Goal: Task Accomplishment & Management: Complete application form

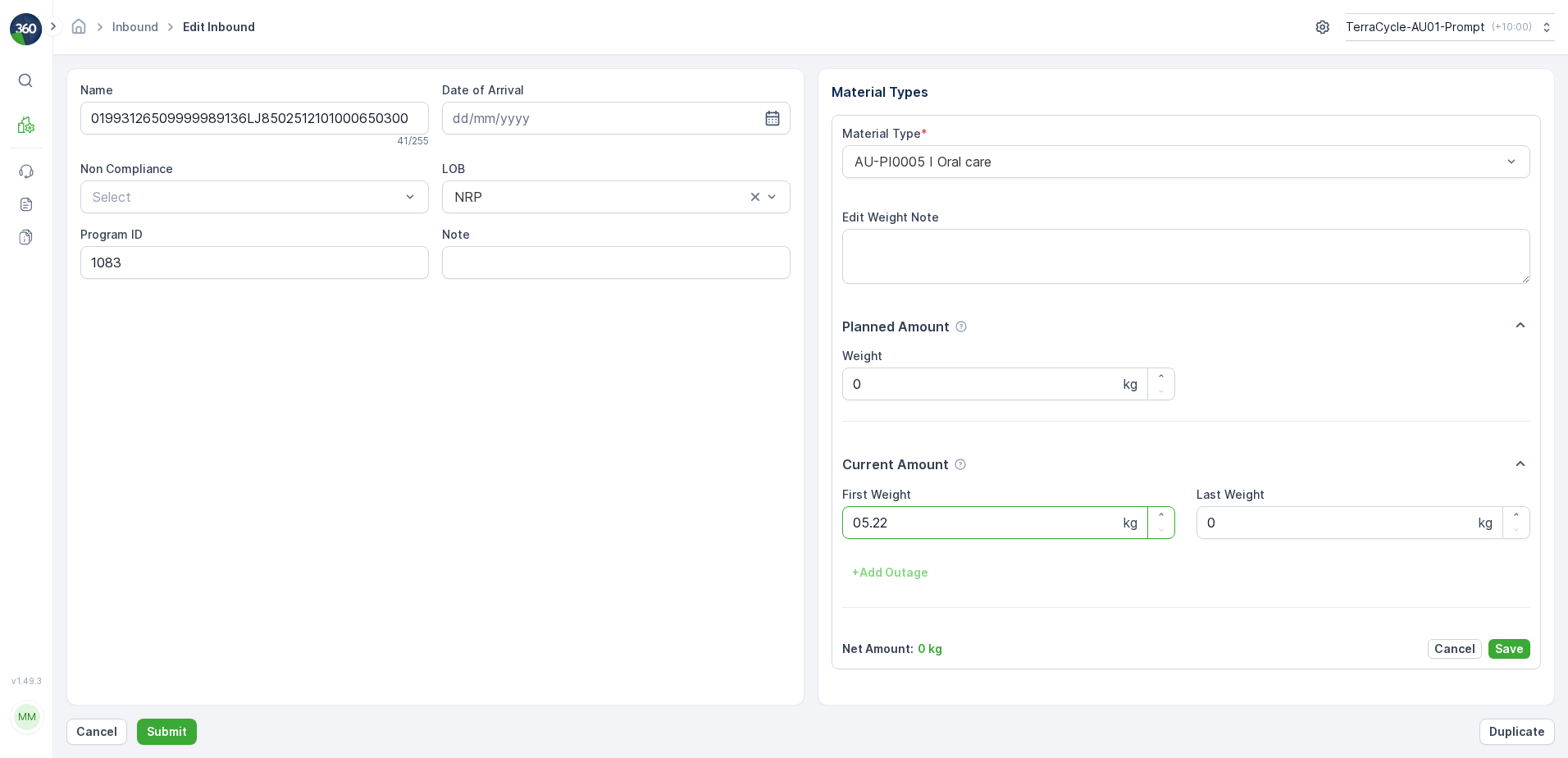
click at [137, 719] on button "Submit" at bounding box center [167, 732] width 60 height 26
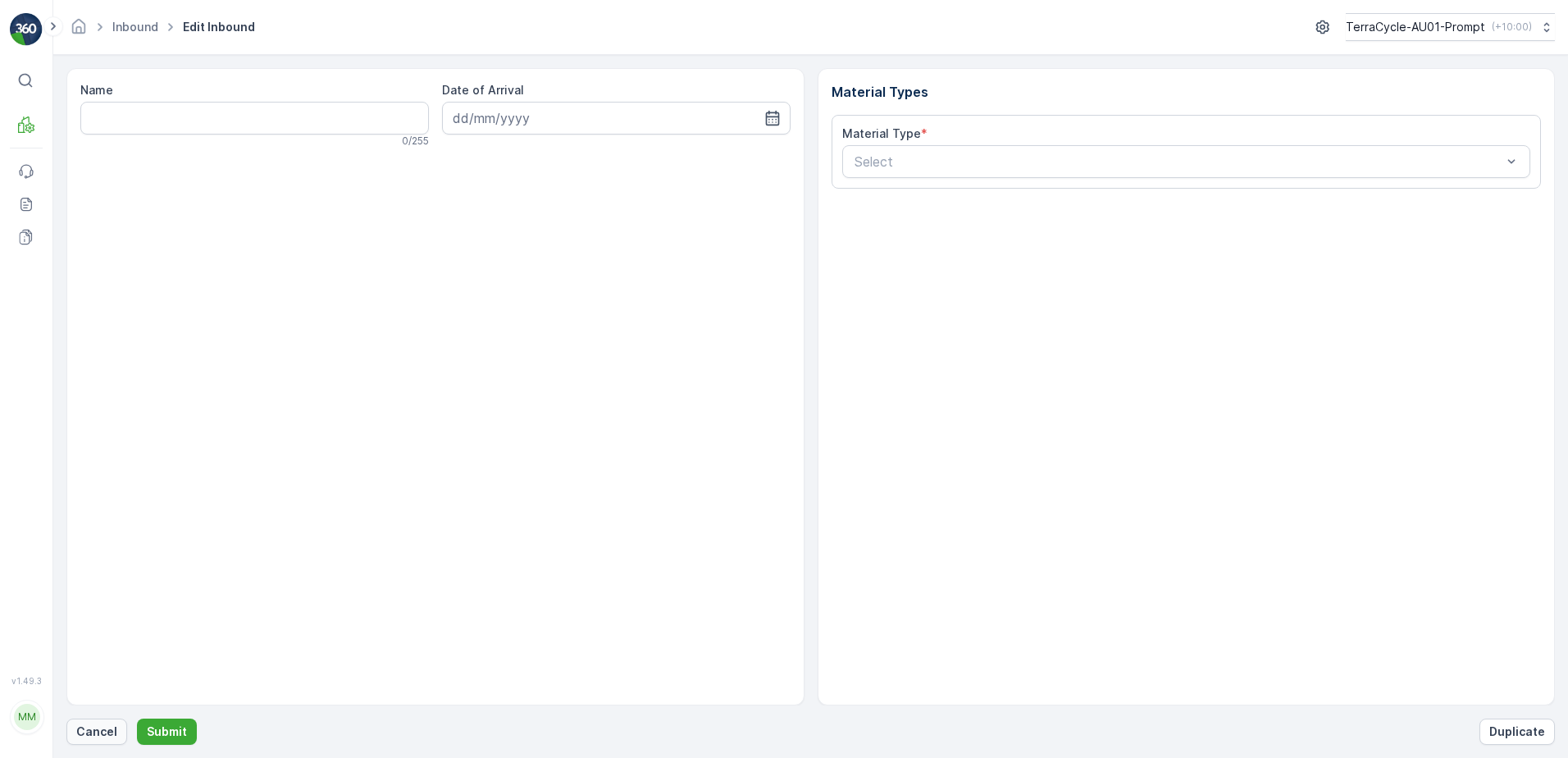
click at [92, 738] on p "Cancel" at bounding box center [97, 732] width 41 height 17
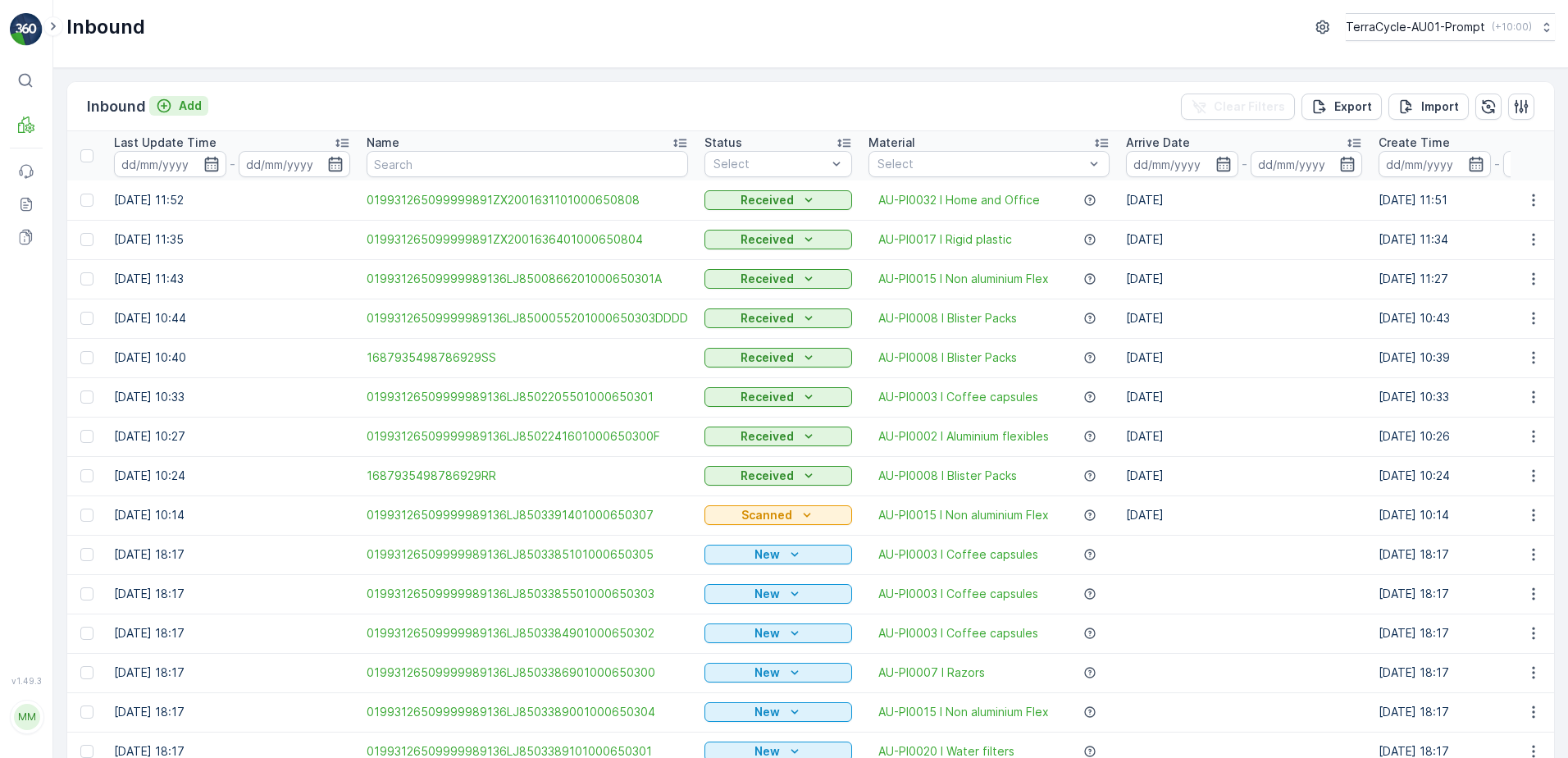
click at [195, 107] on p "Add" at bounding box center [191, 106] width 23 height 17
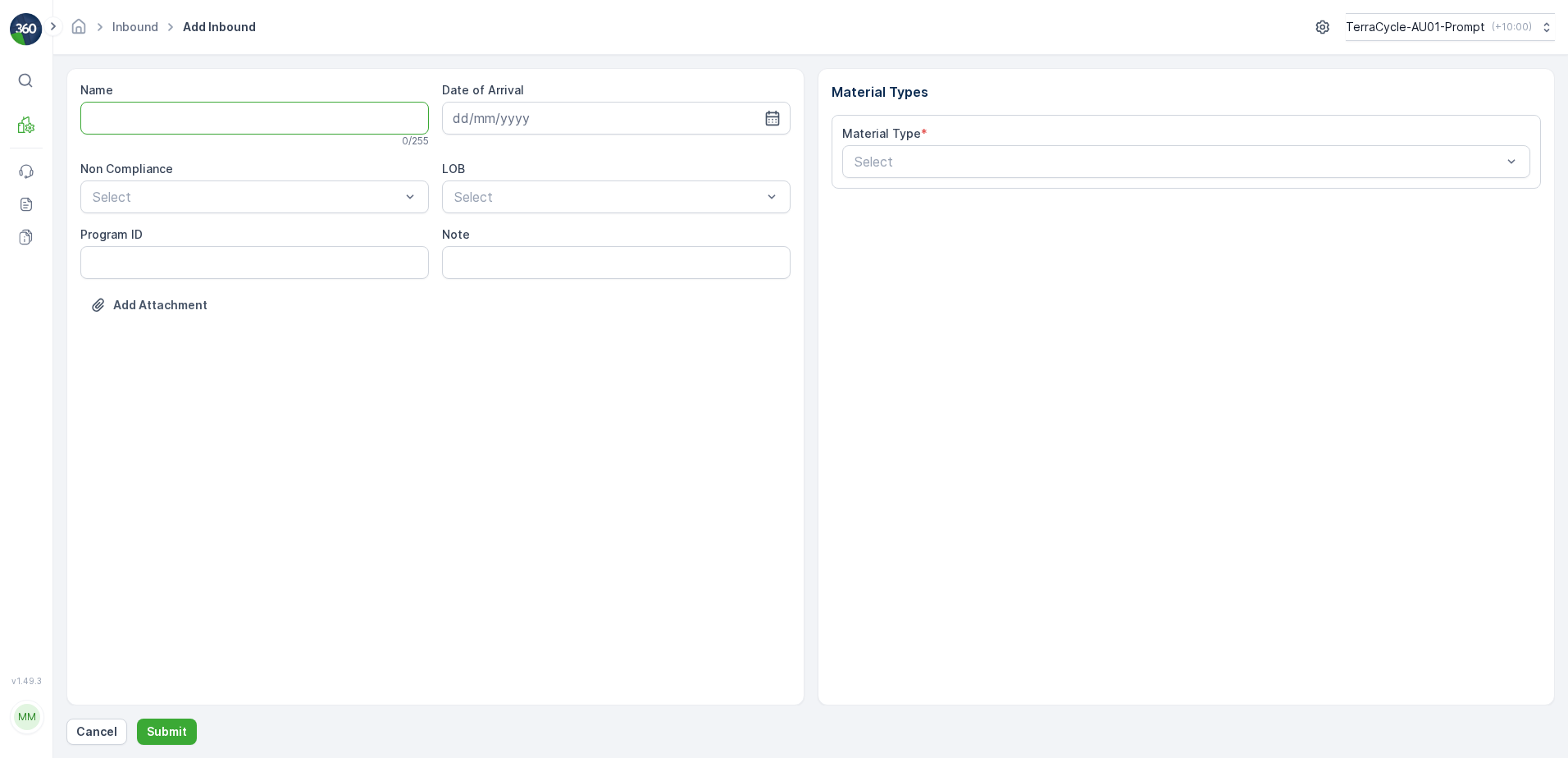
click at [189, 115] on input "Name" at bounding box center [254, 118] width 348 height 33
type input "01993126509999989136LJ8503390801000650306"
click at [137, 719] on button "Submit" at bounding box center [167, 732] width 60 height 26
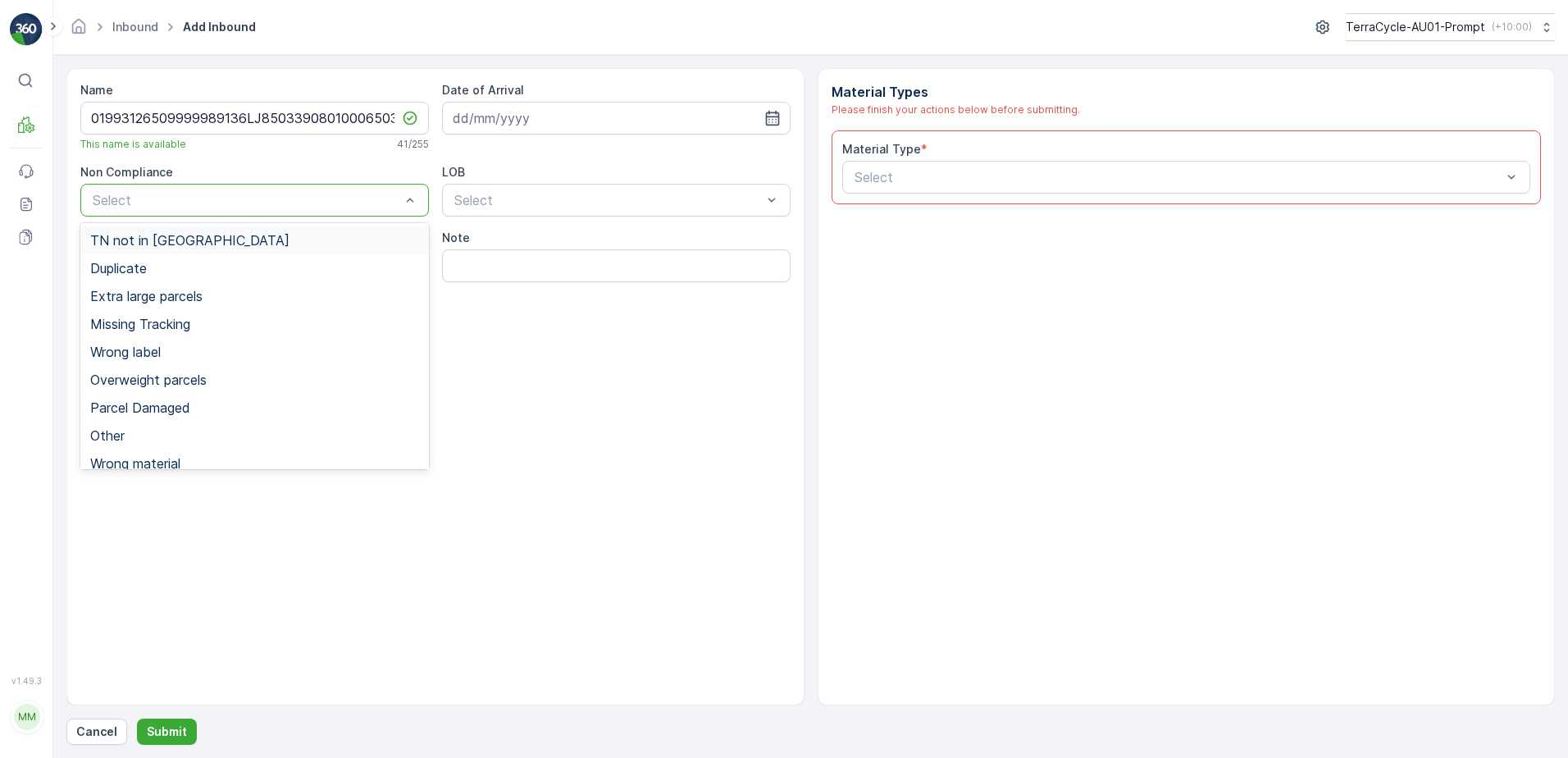
click at [195, 242] on div "TN not in [GEOGRAPHIC_DATA]" at bounding box center [254, 240] width 329 height 15
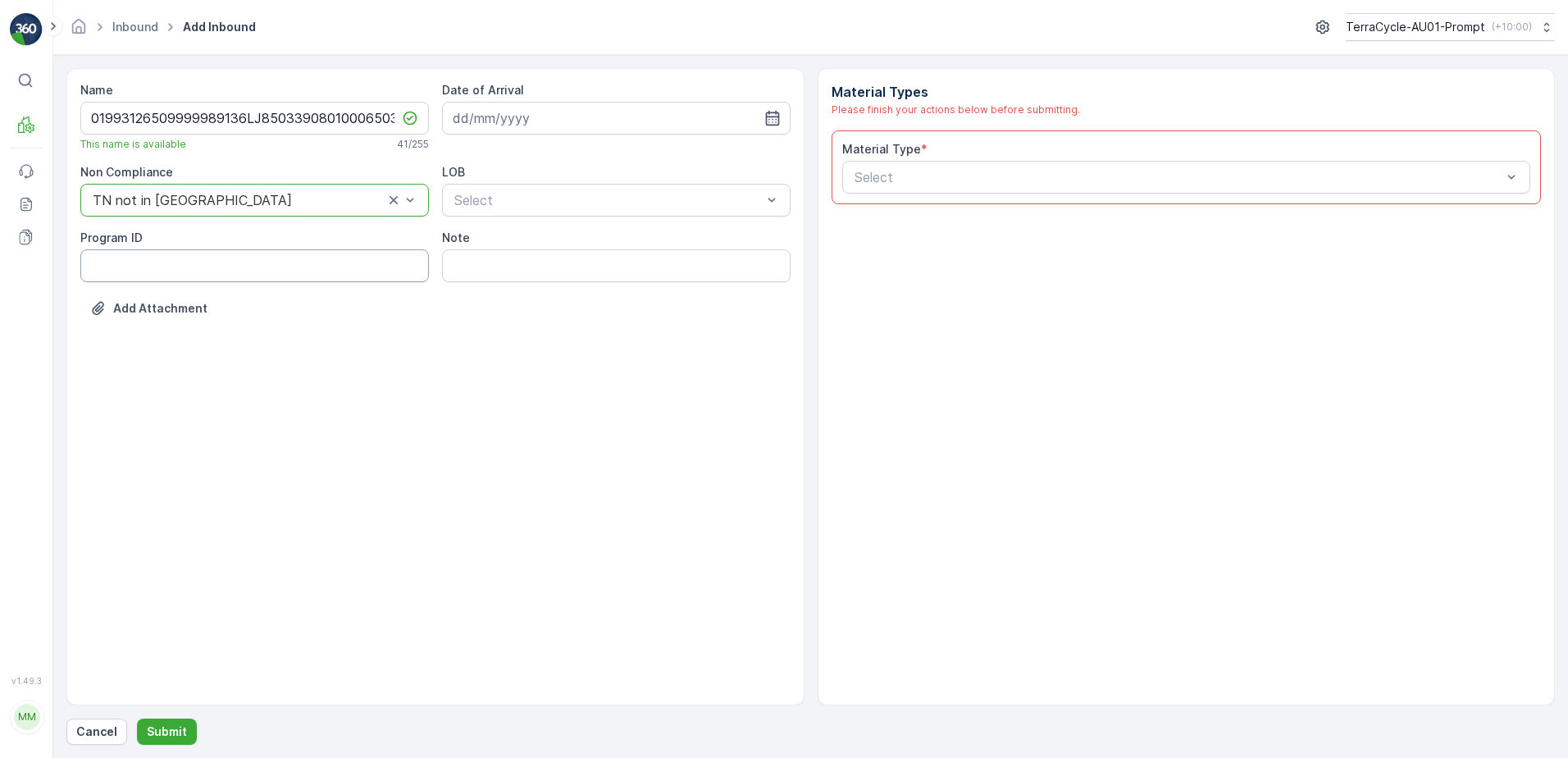
click at [135, 266] on ID "Program ID" at bounding box center [254, 266] width 348 height 33
type ID "1139"
drag, startPoint x: 550, startPoint y: 113, endPoint x: 714, endPoint y: 148, distance: 167.7
click at [619, 113] on input at bounding box center [616, 118] width 348 height 33
drag, startPoint x: 494, startPoint y: 263, endPoint x: 541, endPoint y: 224, distance: 61.1
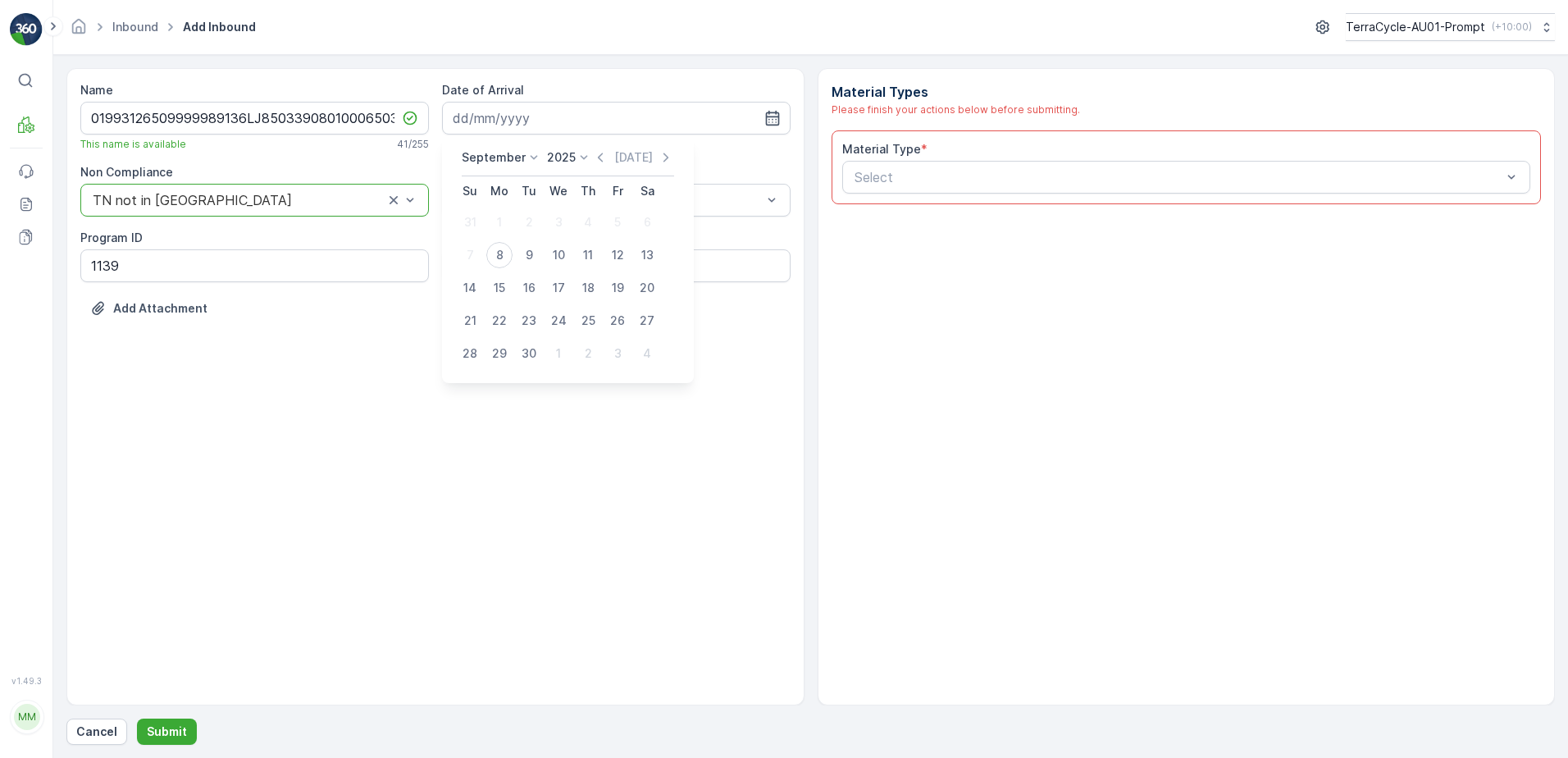
click at [497, 260] on div "8" at bounding box center [499, 255] width 26 height 26
type input "[DATE]"
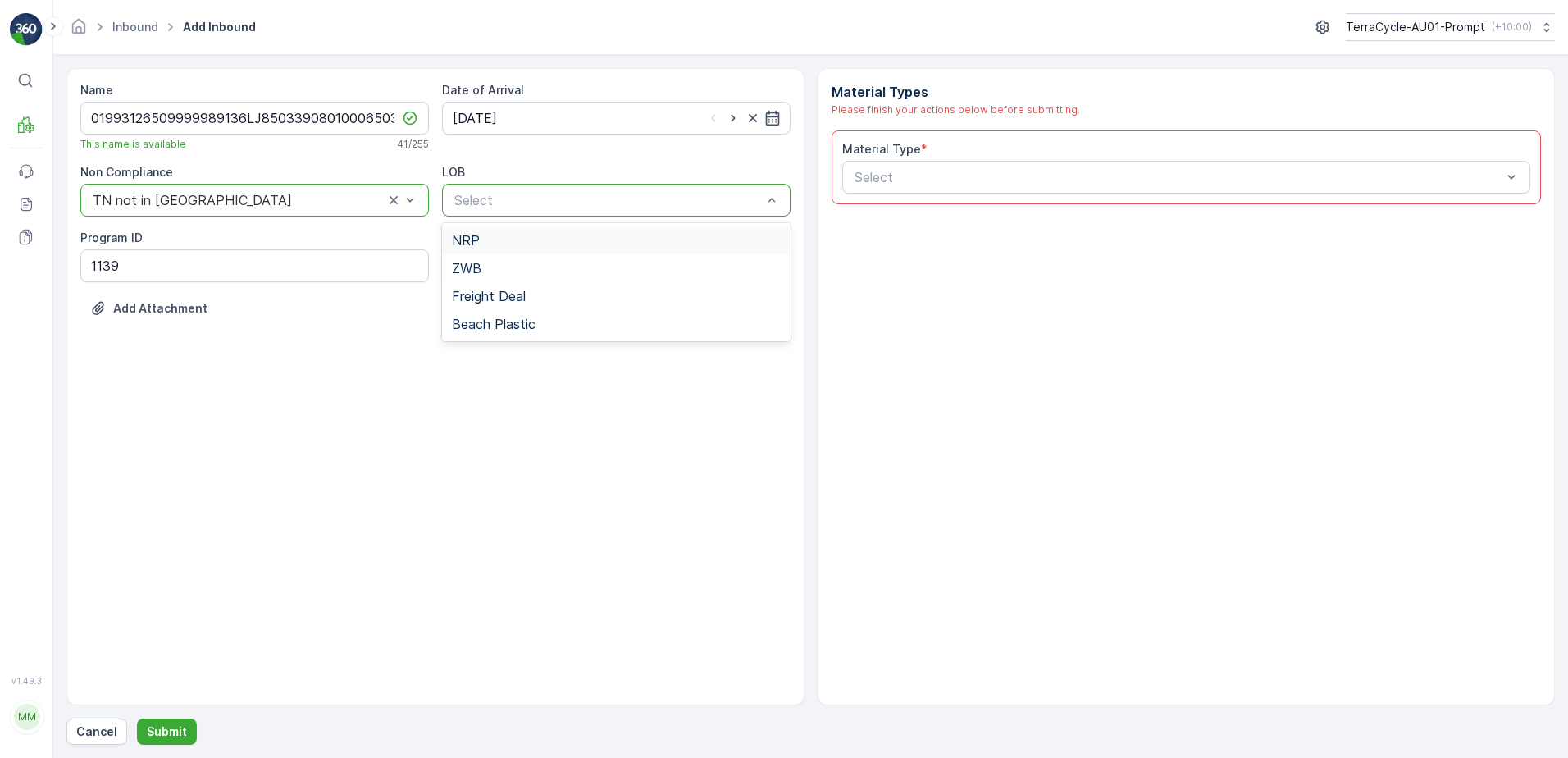
drag, startPoint x: 510, startPoint y: 245, endPoint x: 677, endPoint y: 223, distance: 168.4
click at [529, 243] on div "NRP" at bounding box center [616, 240] width 329 height 15
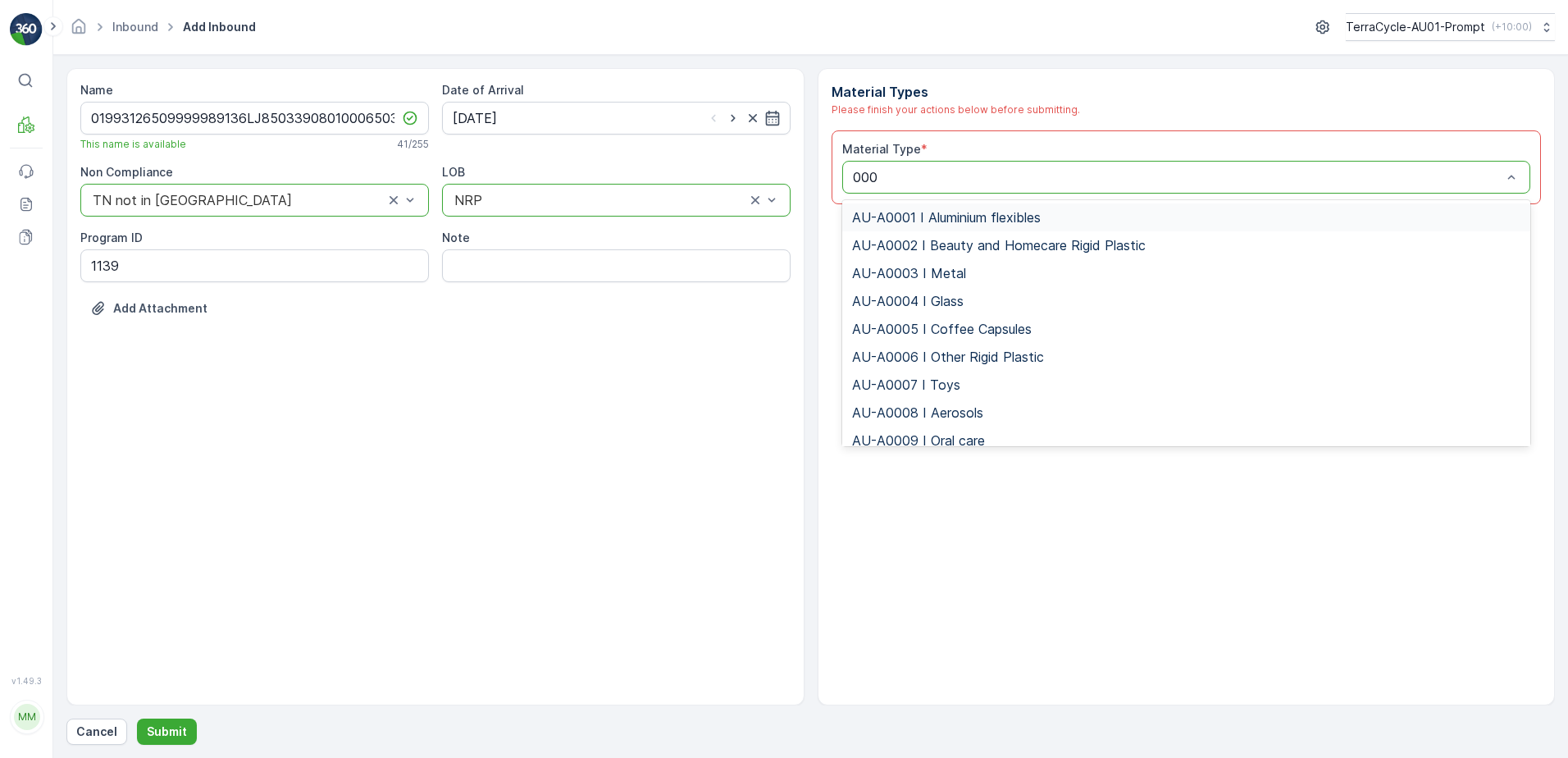
type input "0001"
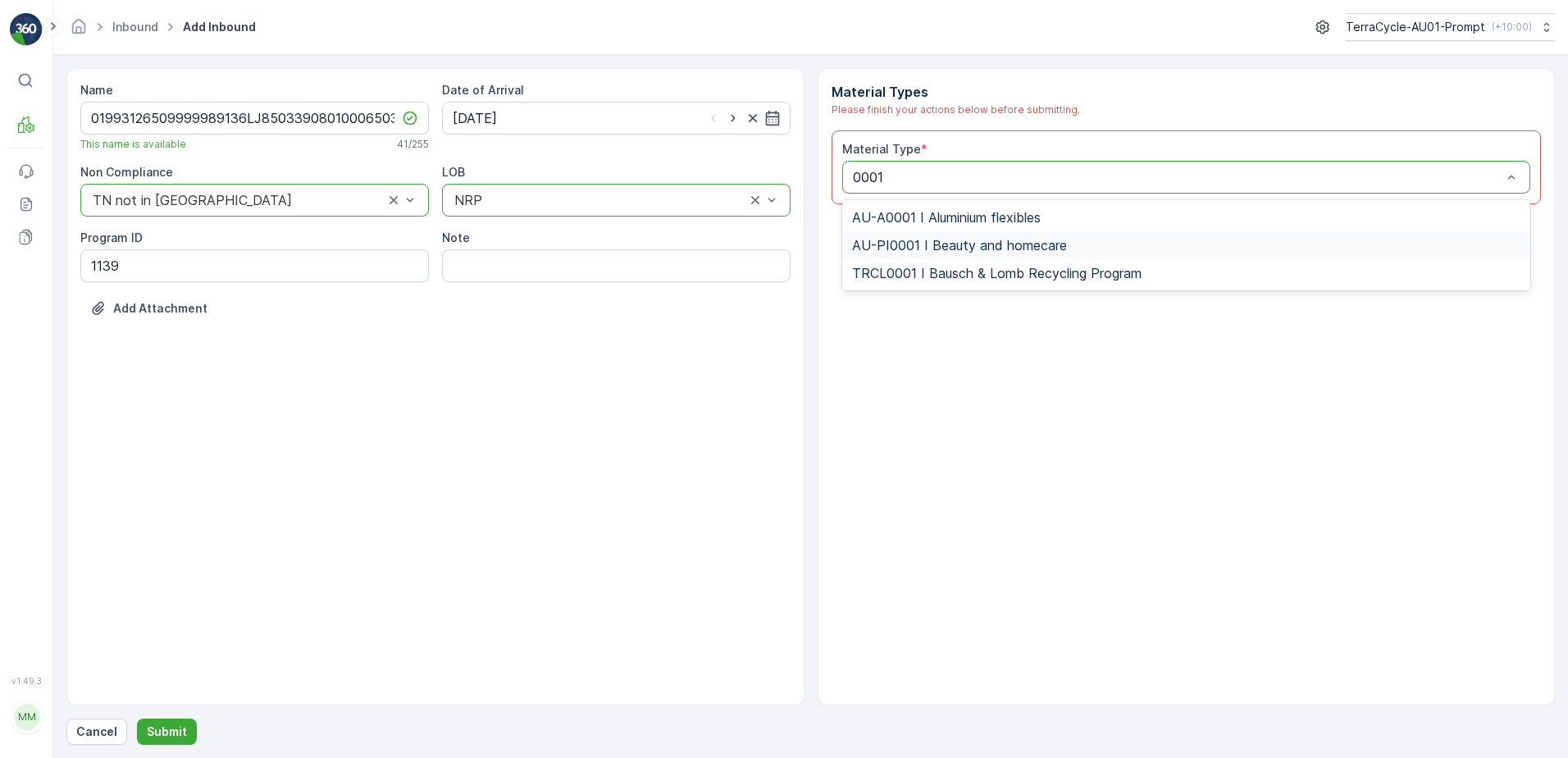
click at [994, 243] on span "AU-PI0001 I Beauty and homecare" at bounding box center [960, 245] width 215 height 15
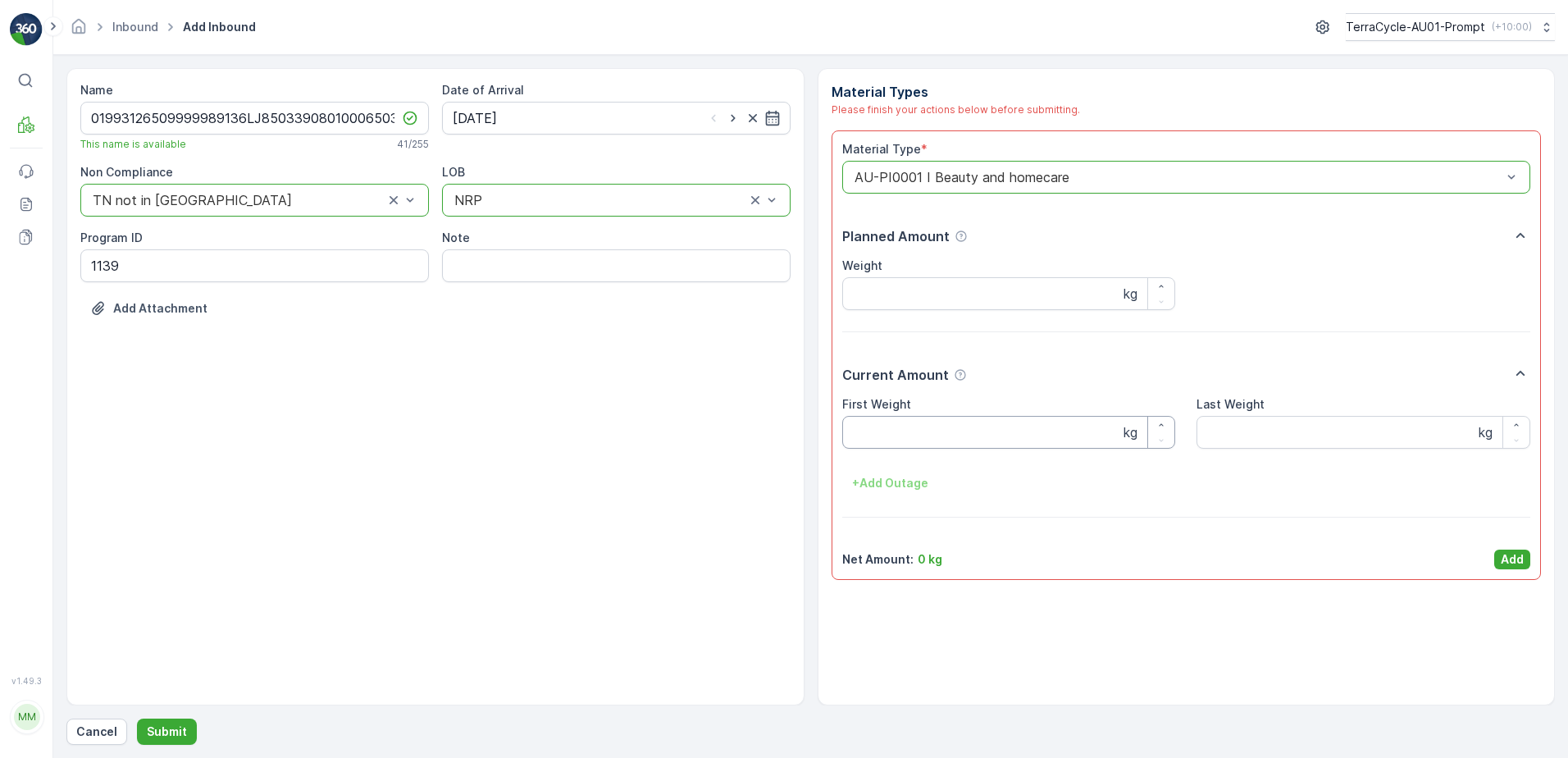
click at [905, 438] on Weight "First Weight" at bounding box center [1009, 433] width 334 height 33
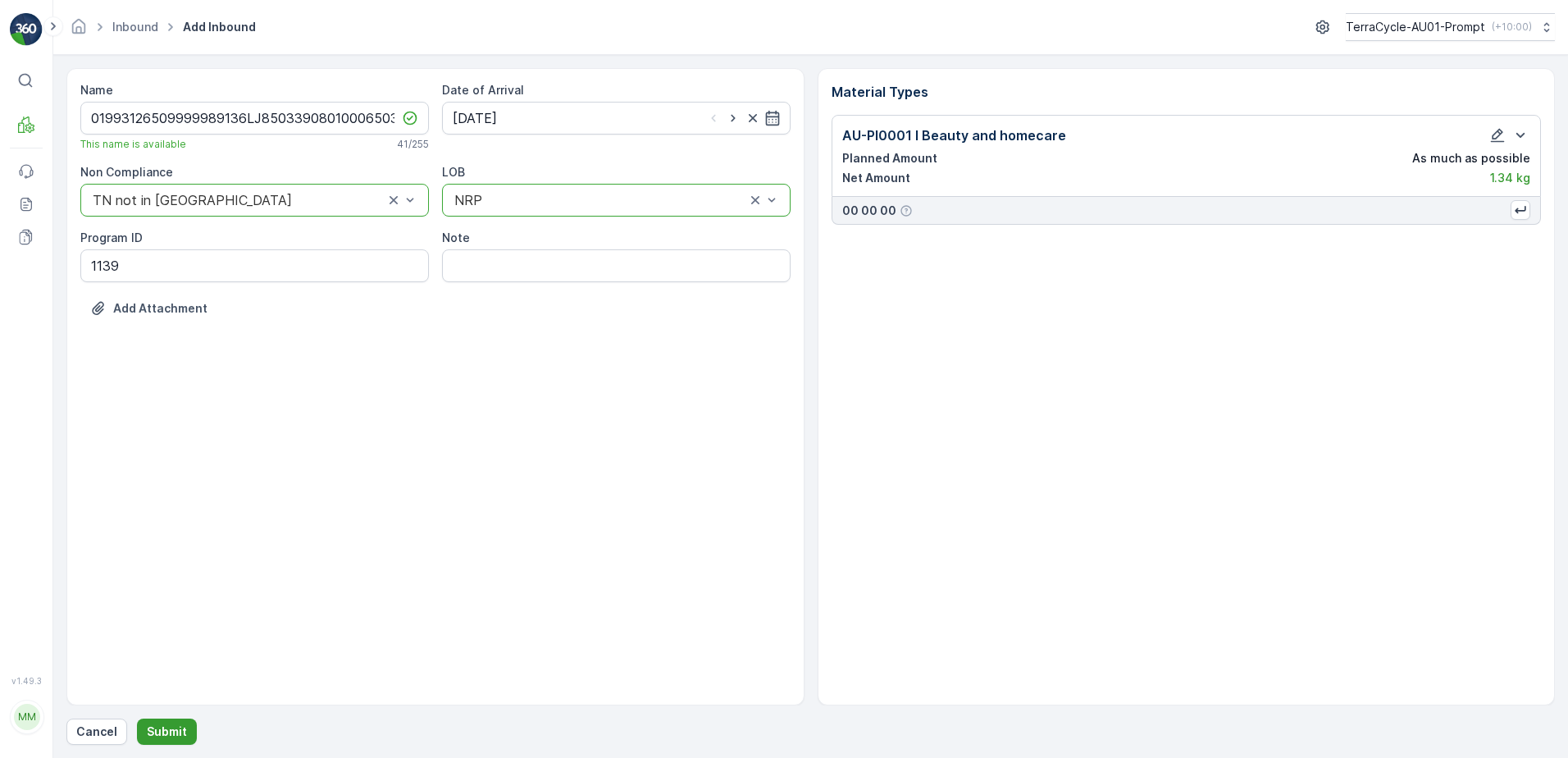
click at [163, 726] on p "Submit" at bounding box center [167, 732] width 40 height 17
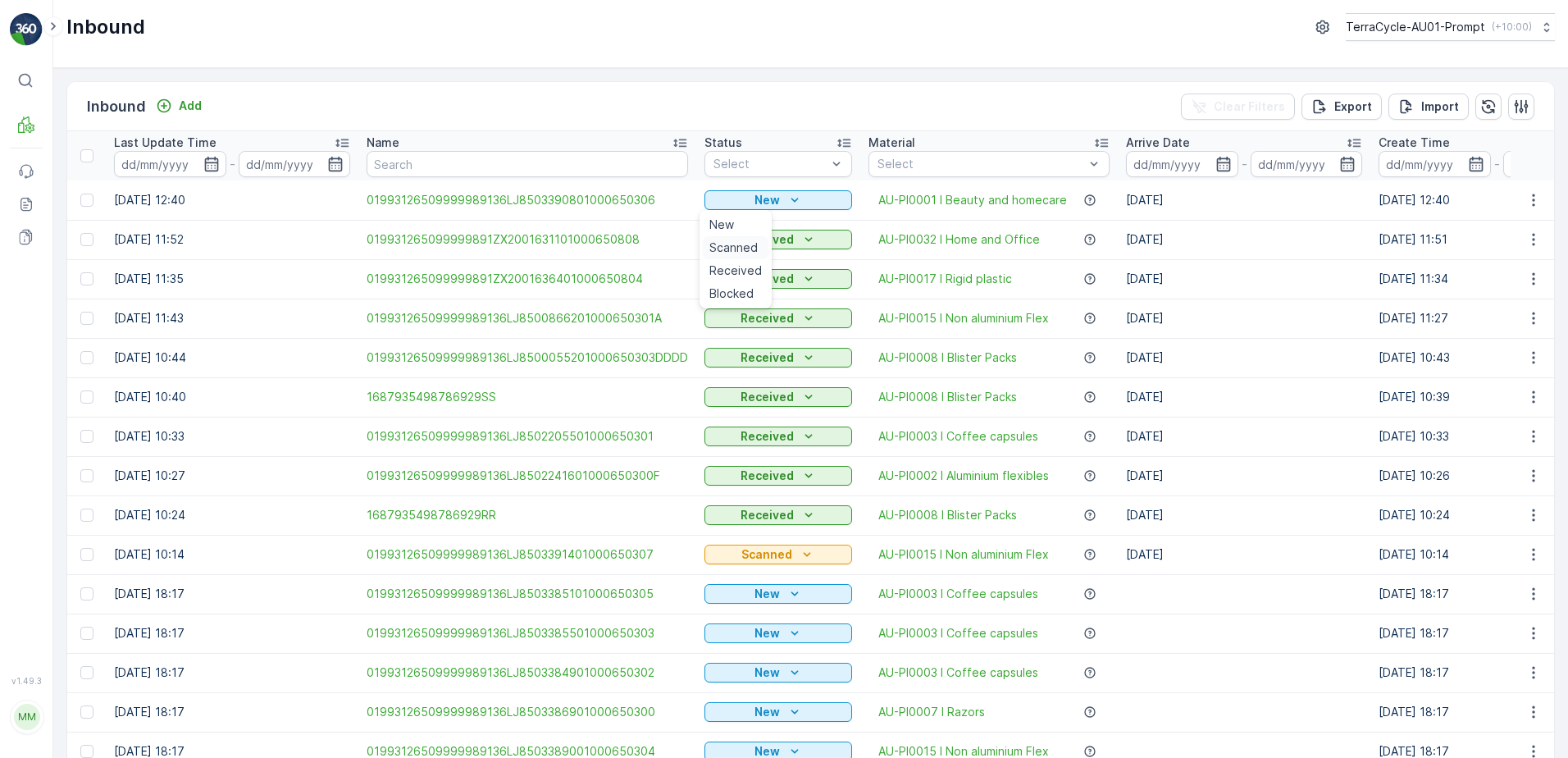
click at [754, 246] on span "Scanned" at bounding box center [734, 248] width 49 height 17
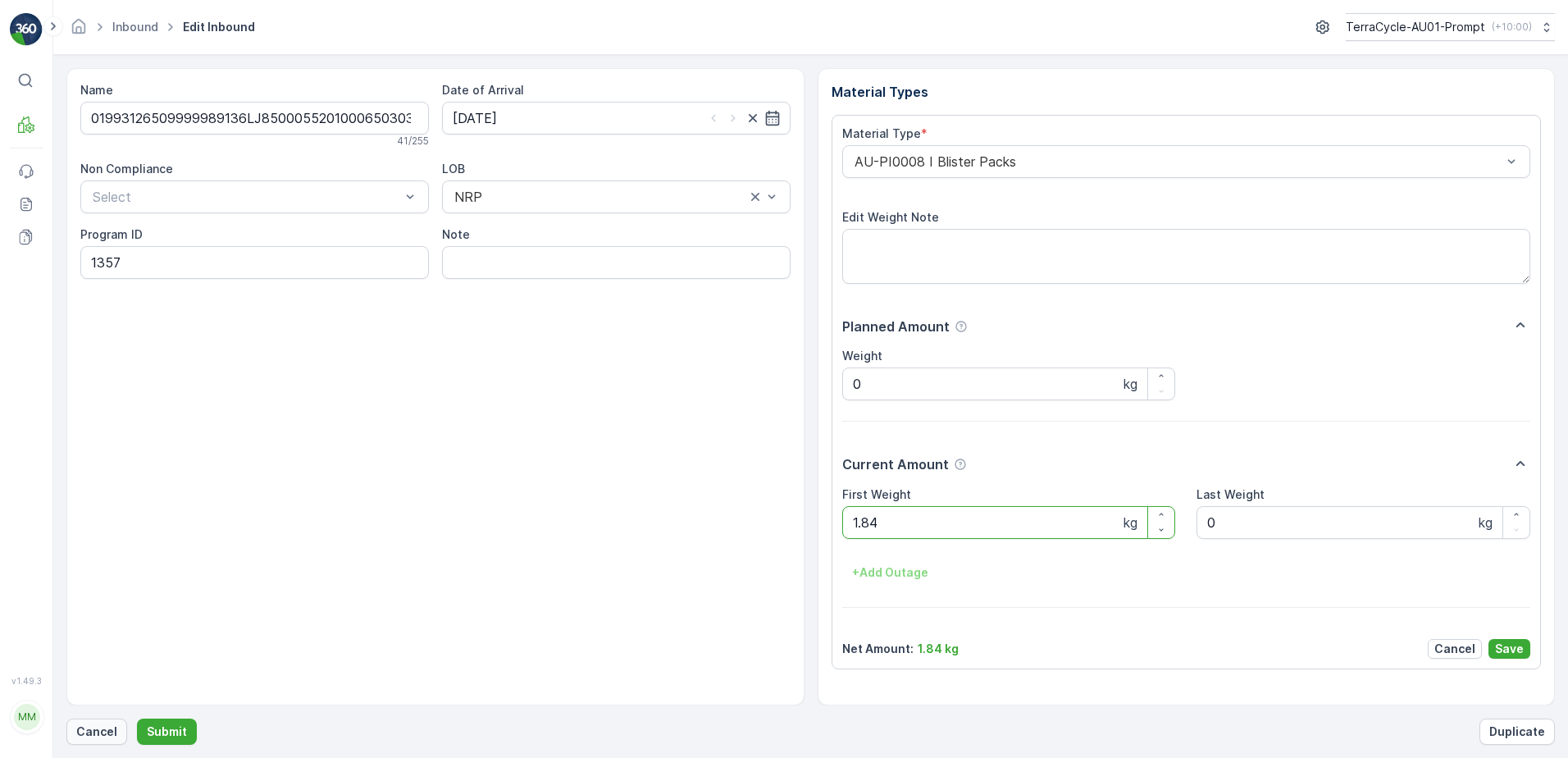
click at [94, 733] on p "Cancel" at bounding box center [97, 732] width 41 height 17
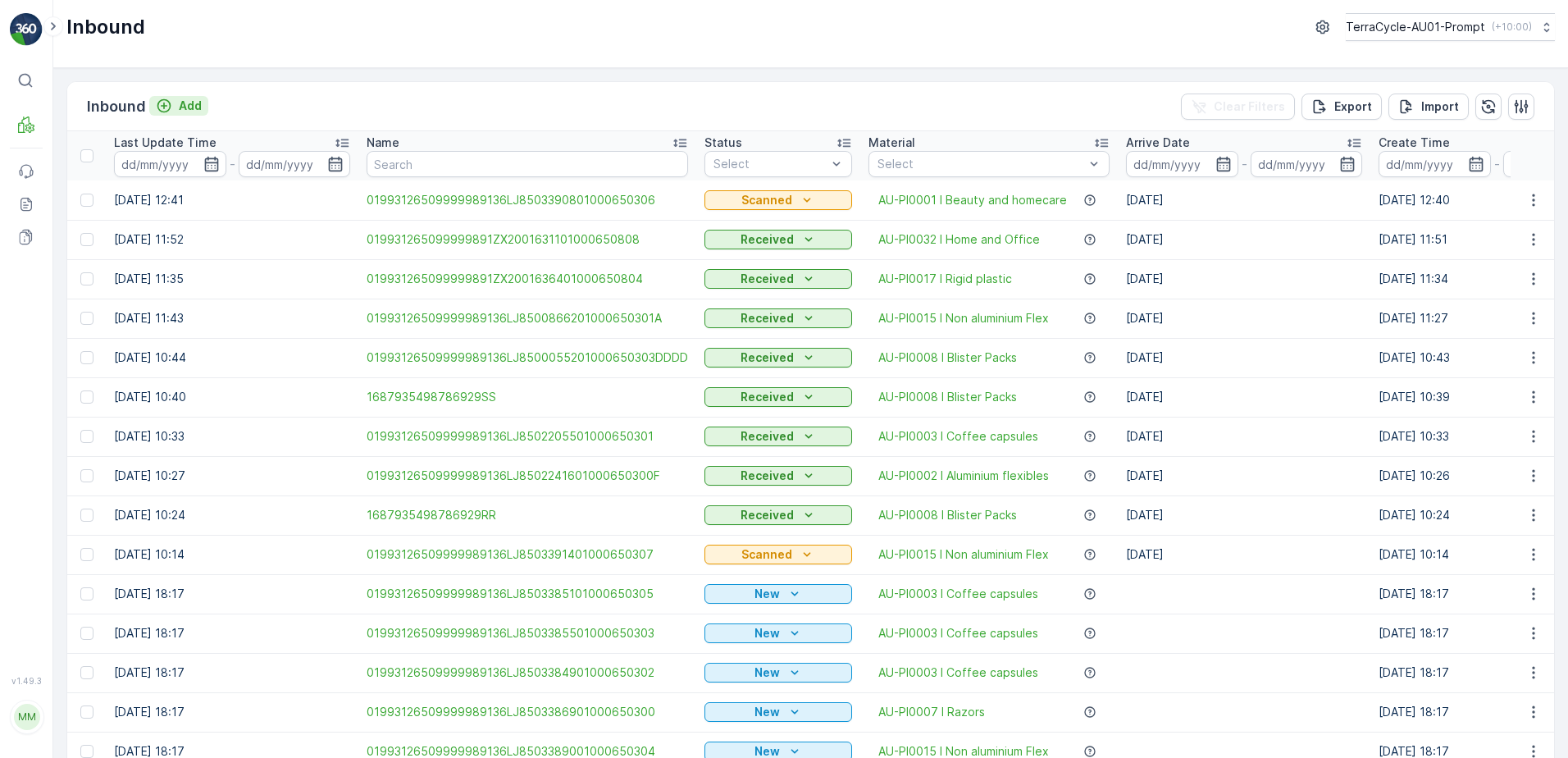
click at [183, 105] on p "Add" at bounding box center [191, 106] width 23 height 17
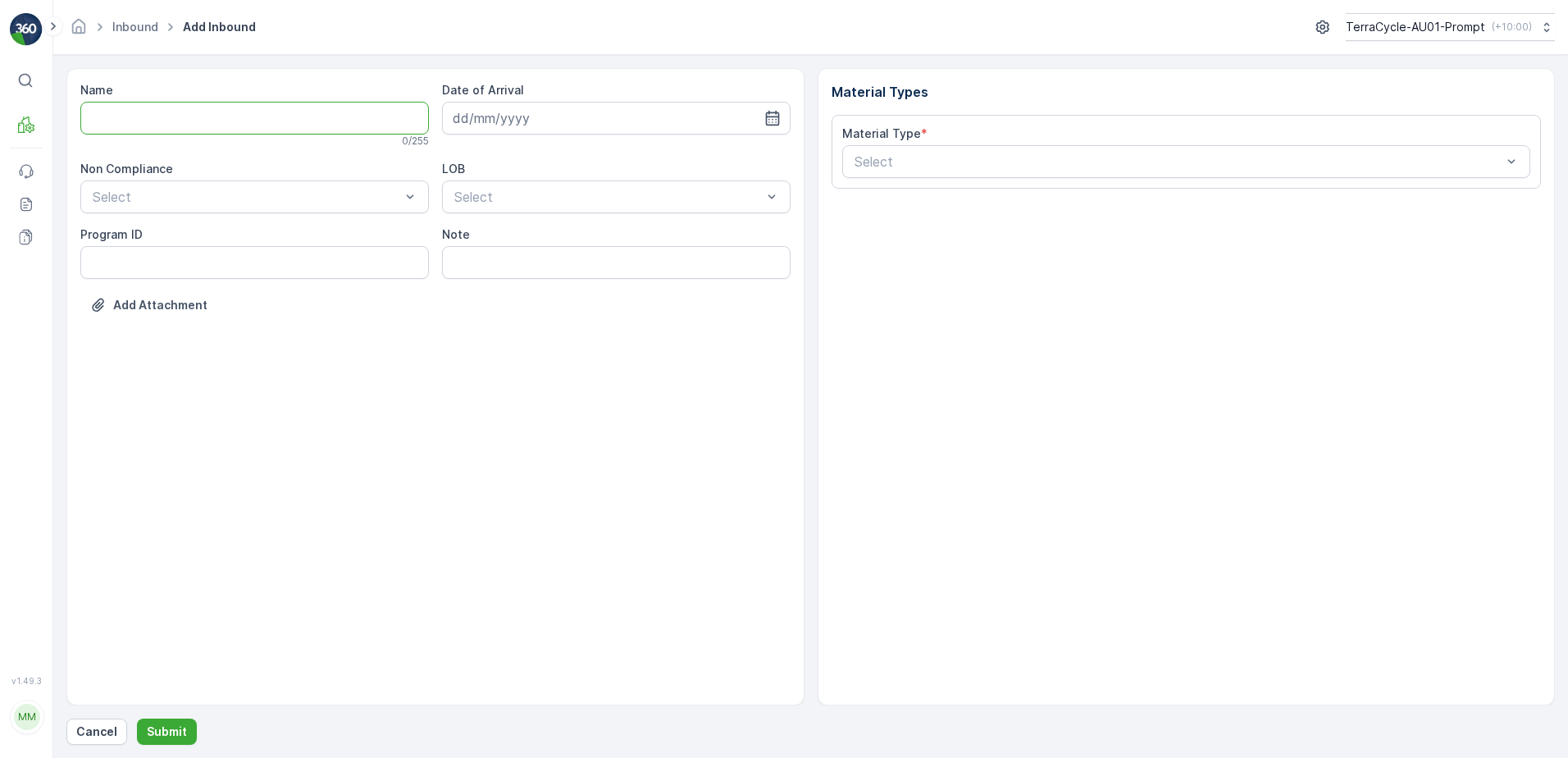
click at [169, 123] on input "Name" at bounding box center [254, 118] width 348 height 33
click at [137, 719] on button "Submit" at bounding box center [167, 732] width 60 height 26
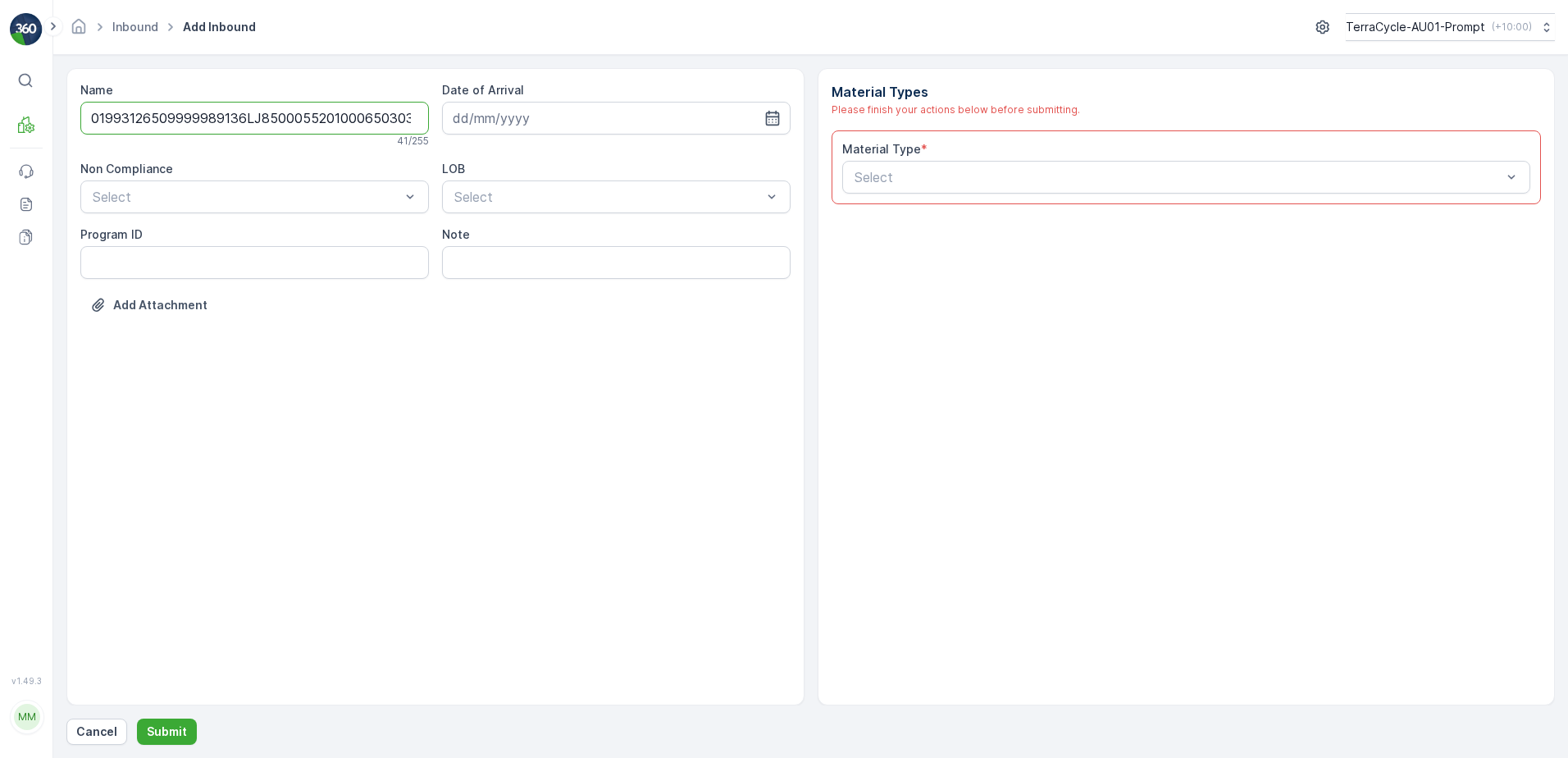
scroll to position [0, 4]
click at [393, 119] on input "01993126509999989136LJ8500055201000650303" at bounding box center [254, 118] width 348 height 33
type input "01993126509999989136LJ8500055201000650303EEEE"
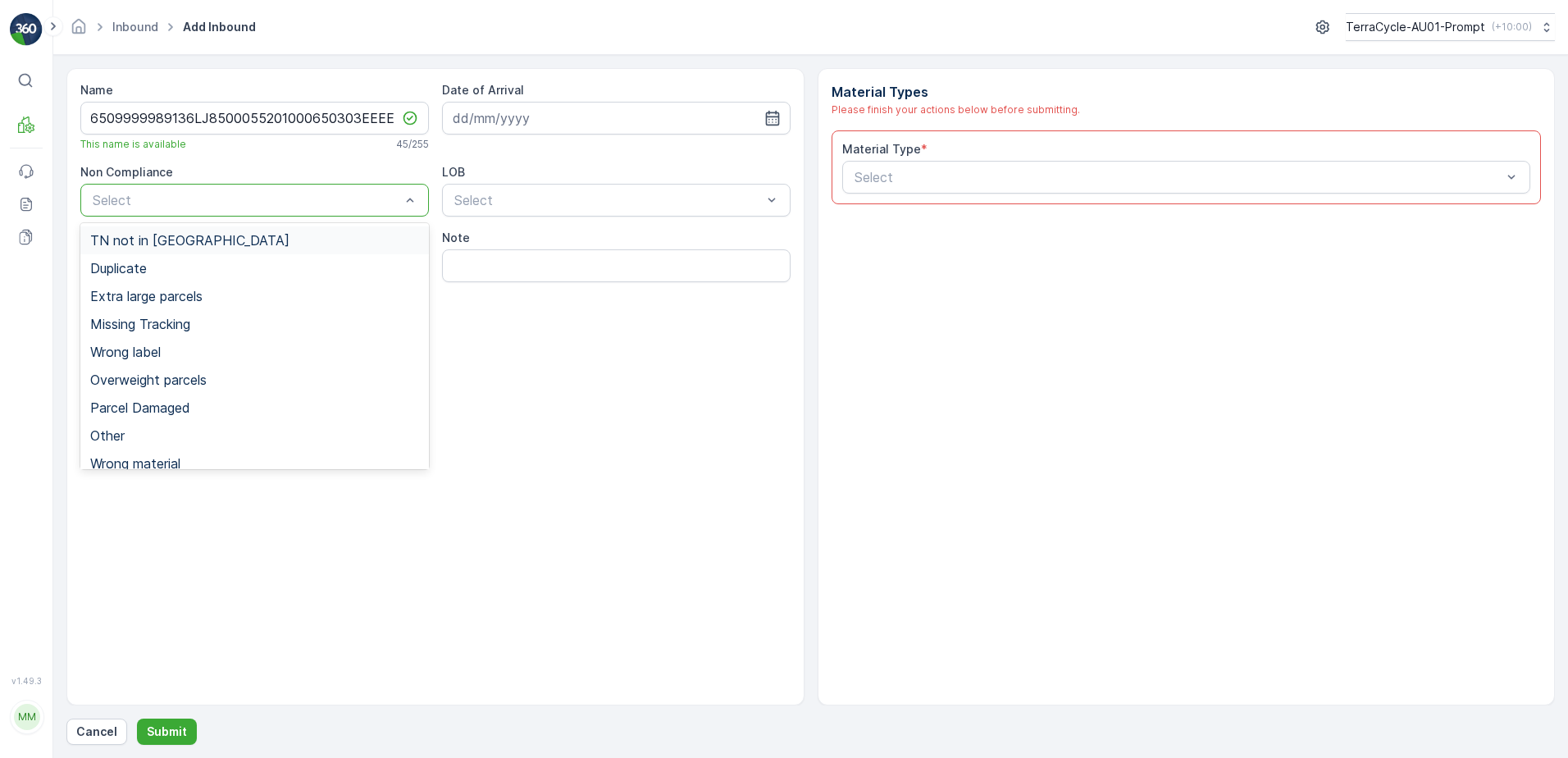
scroll to position [0, 0]
click at [147, 273] on span "Duplicate" at bounding box center [118, 268] width 57 height 15
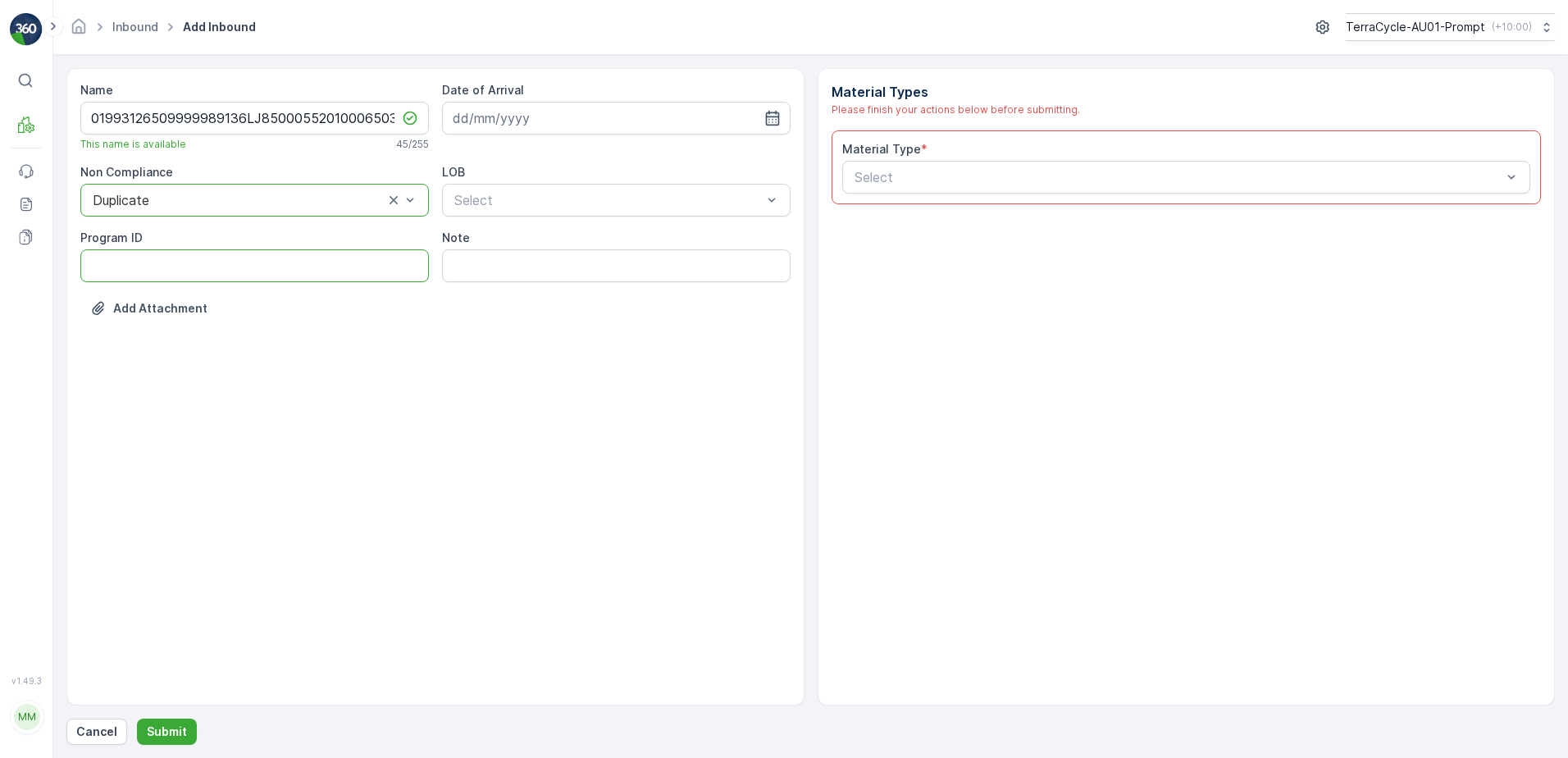
click at [130, 267] on ID "Program ID" at bounding box center [254, 266] width 348 height 33
type ID "1357"
click at [540, 117] on input at bounding box center [616, 118] width 348 height 33
click at [510, 257] on div "8" at bounding box center [499, 255] width 26 height 26
type input "[DATE]"
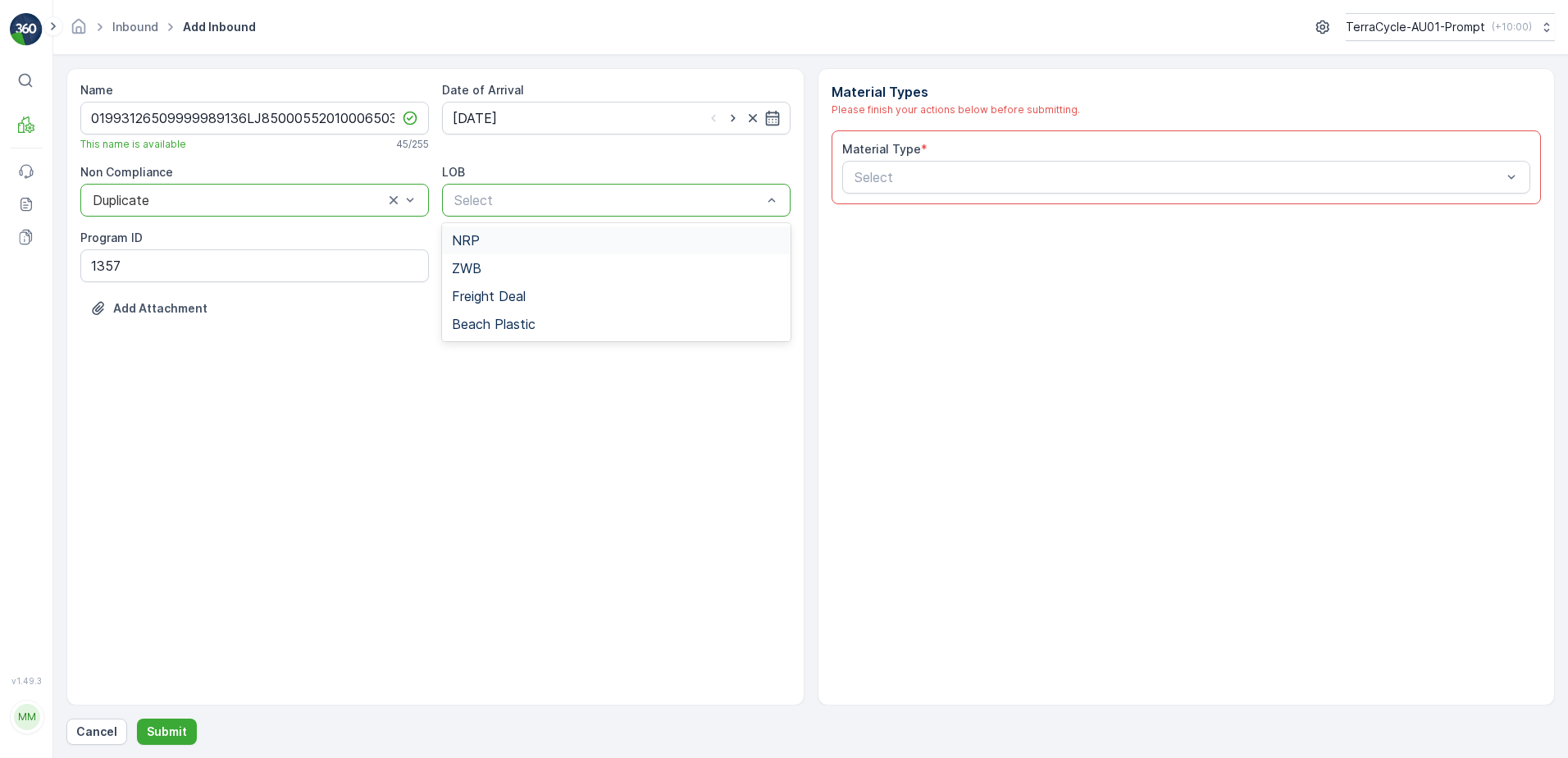
click at [520, 243] on div "NRP" at bounding box center [616, 240] width 329 height 15
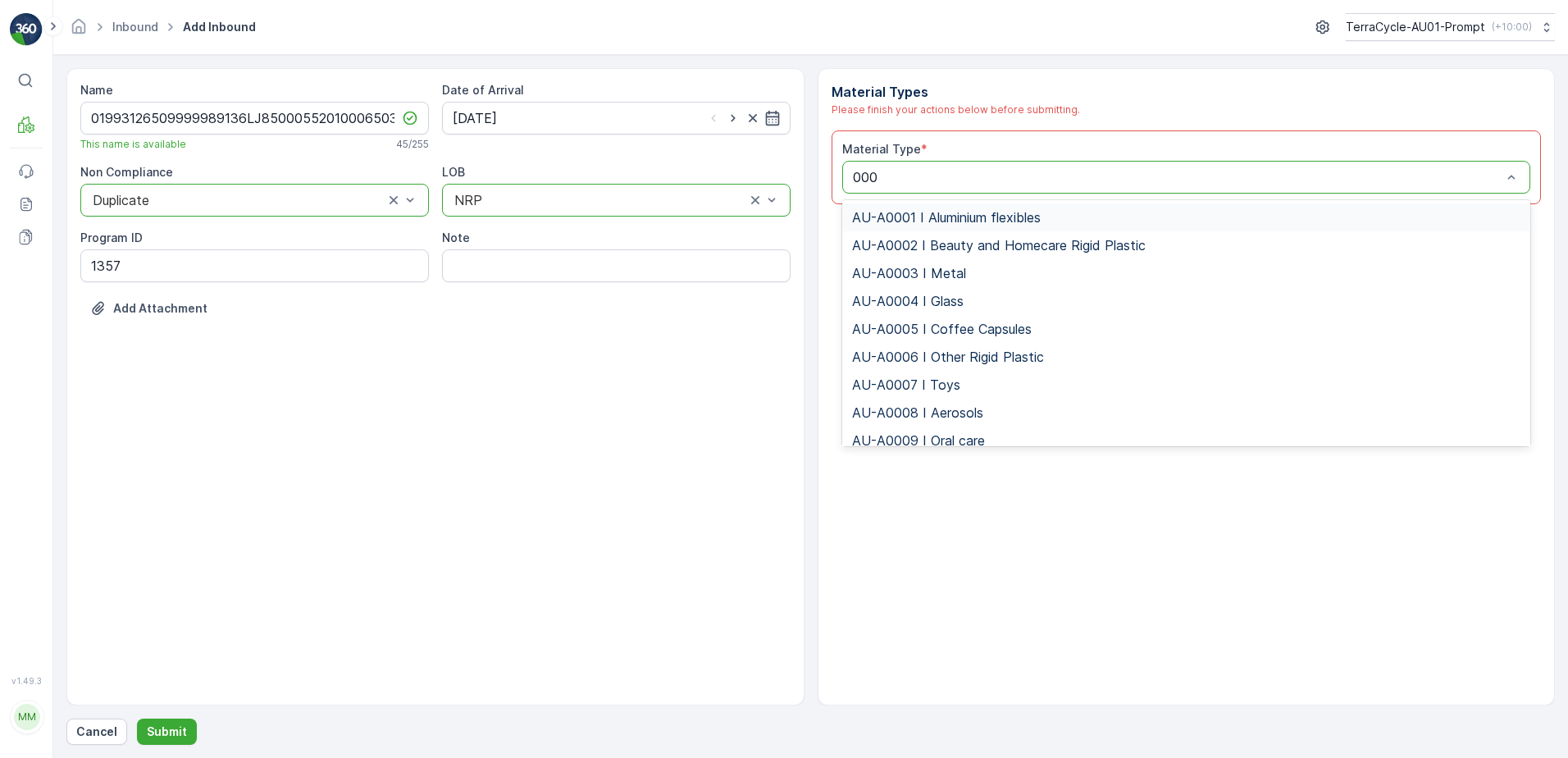
type input "0008"
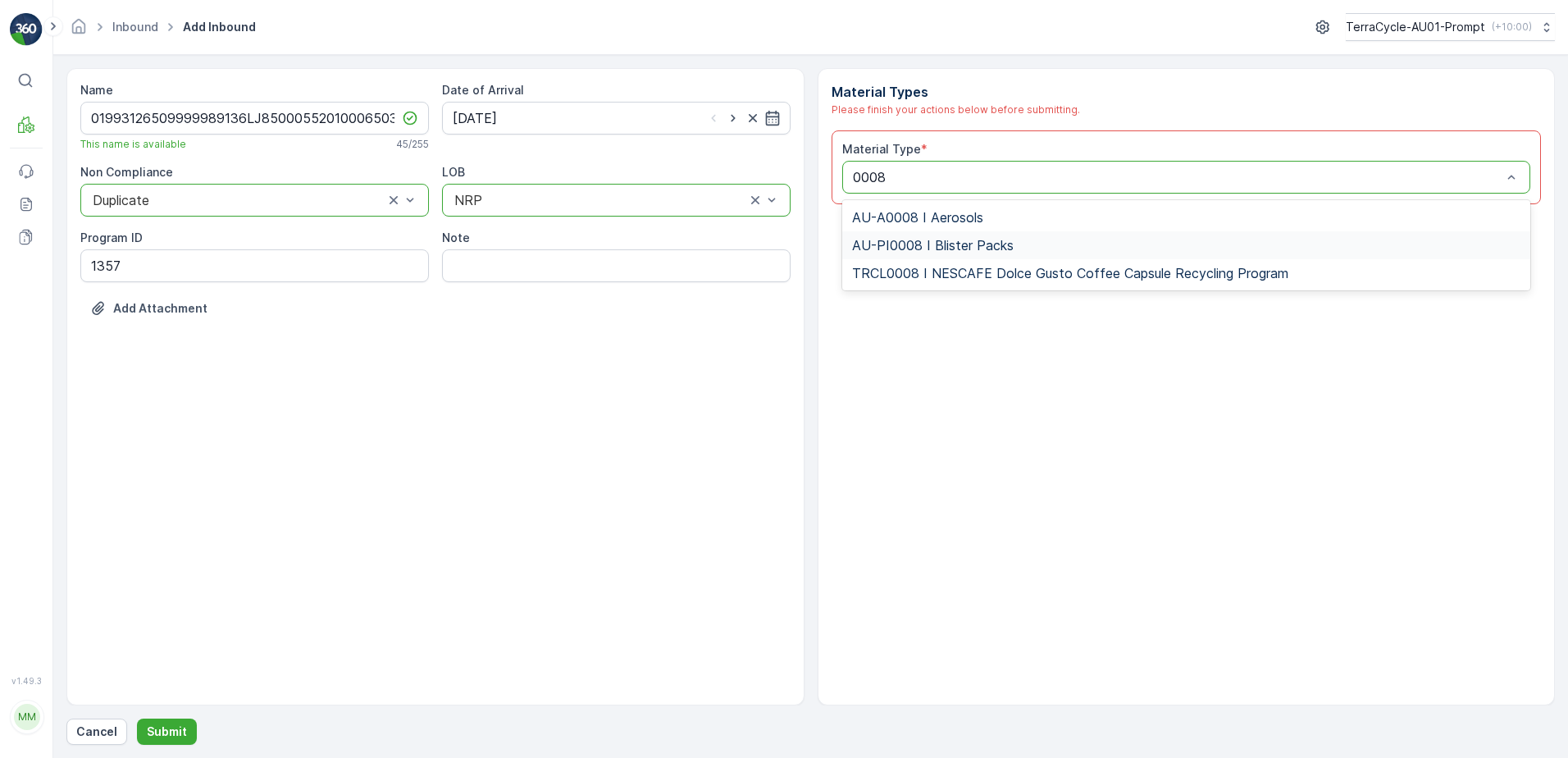
click at [999, 244] on span "AU-PI0008 I Blister Packs" at bounding box center [933, 245] width 162 height 15
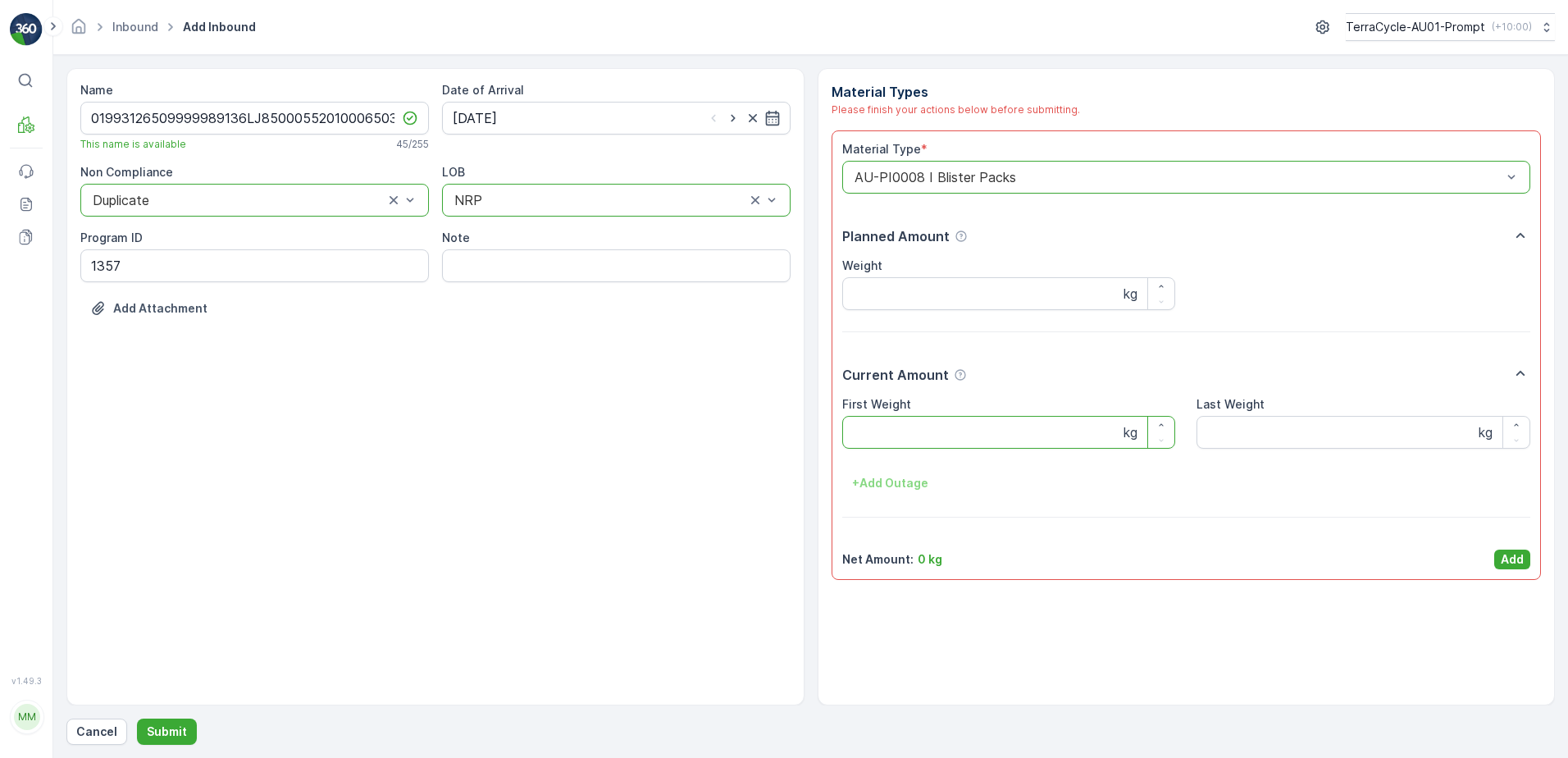
click at [900, 424] on Weight "First Weight" at bounding box center [1009, 433] width 334 height 33
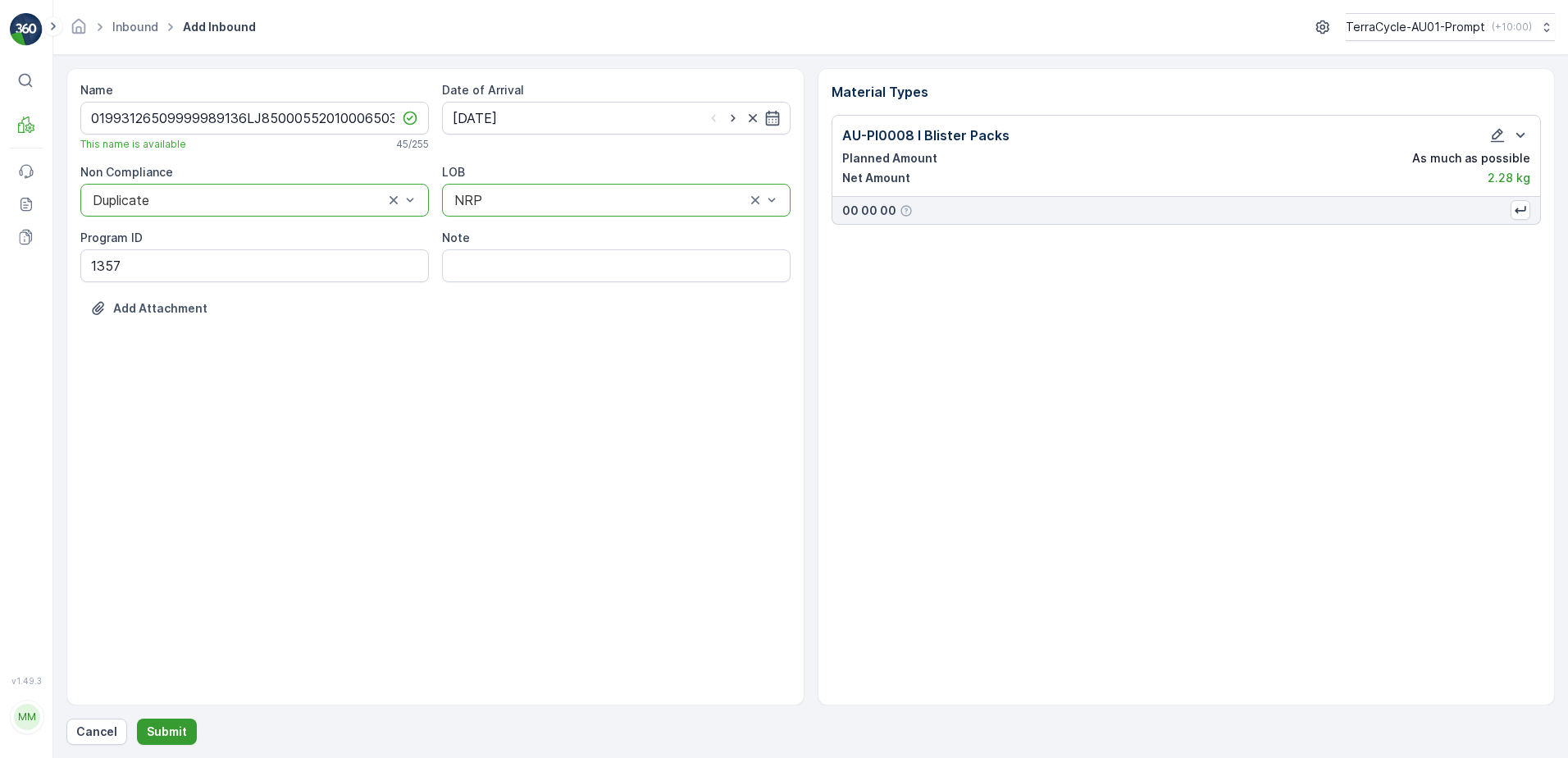
click at [176, 730] on p "Submit" at bounding box center [167, 732] width 40 height 17
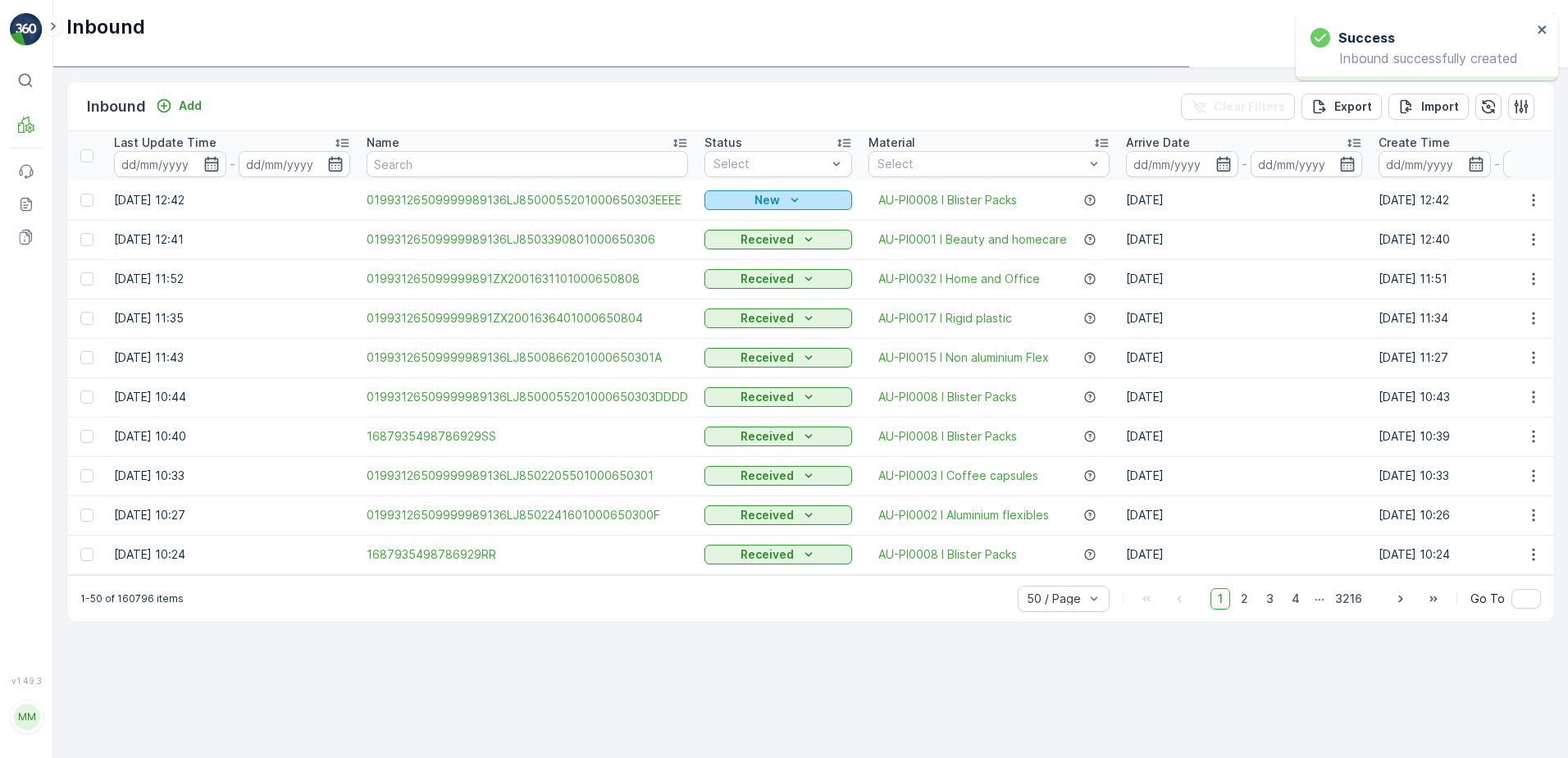
click at [728, 202] on div "New" at bounding box center [778, 201] width 135 height 17
click at [742, 243] on span "Scanned" at bounding box center [734, 248] width 49 height 17
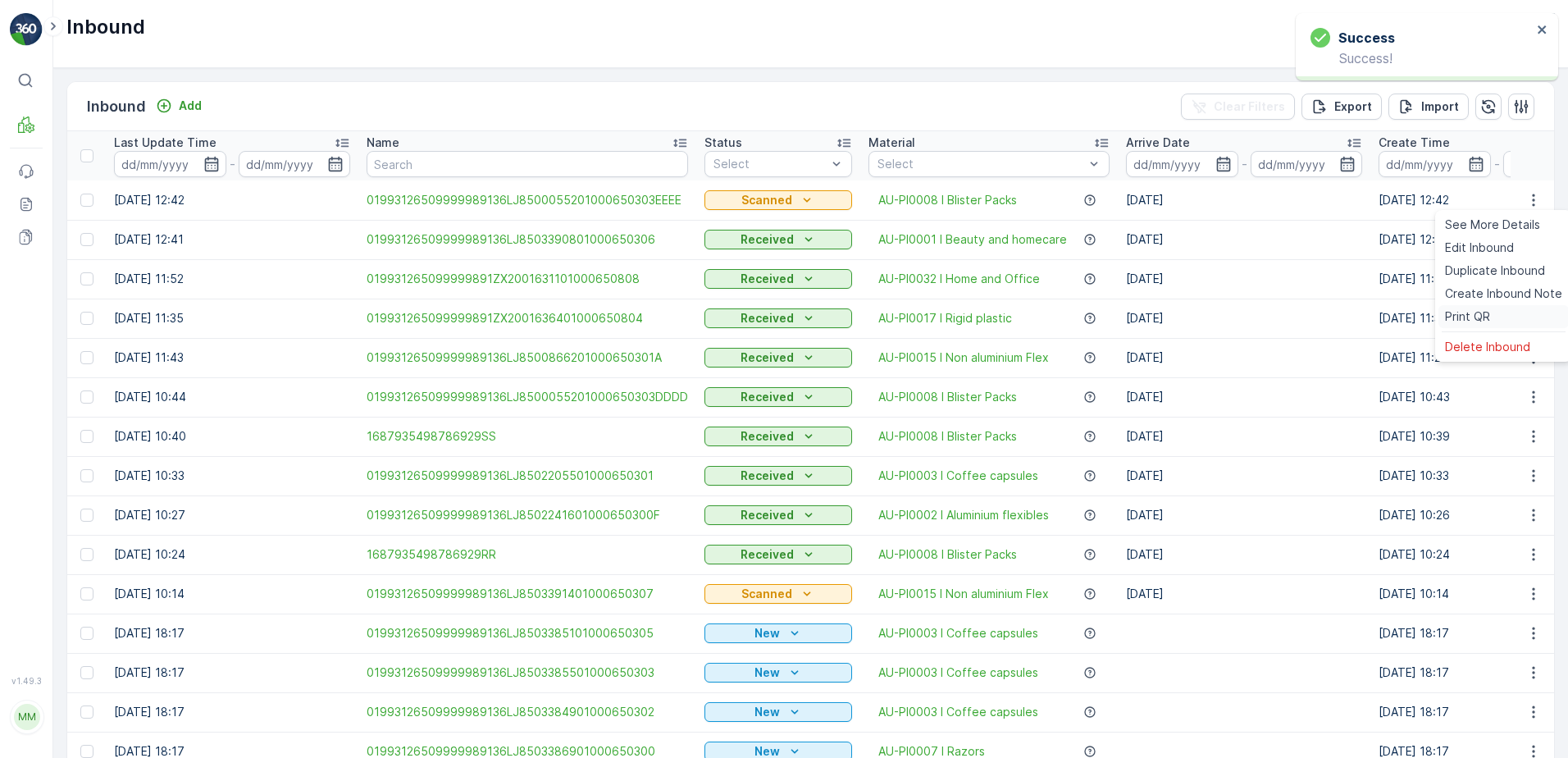
click at [1500, 311] on div "Print QR" at bounding box center [1504, 317] width 130 height 23
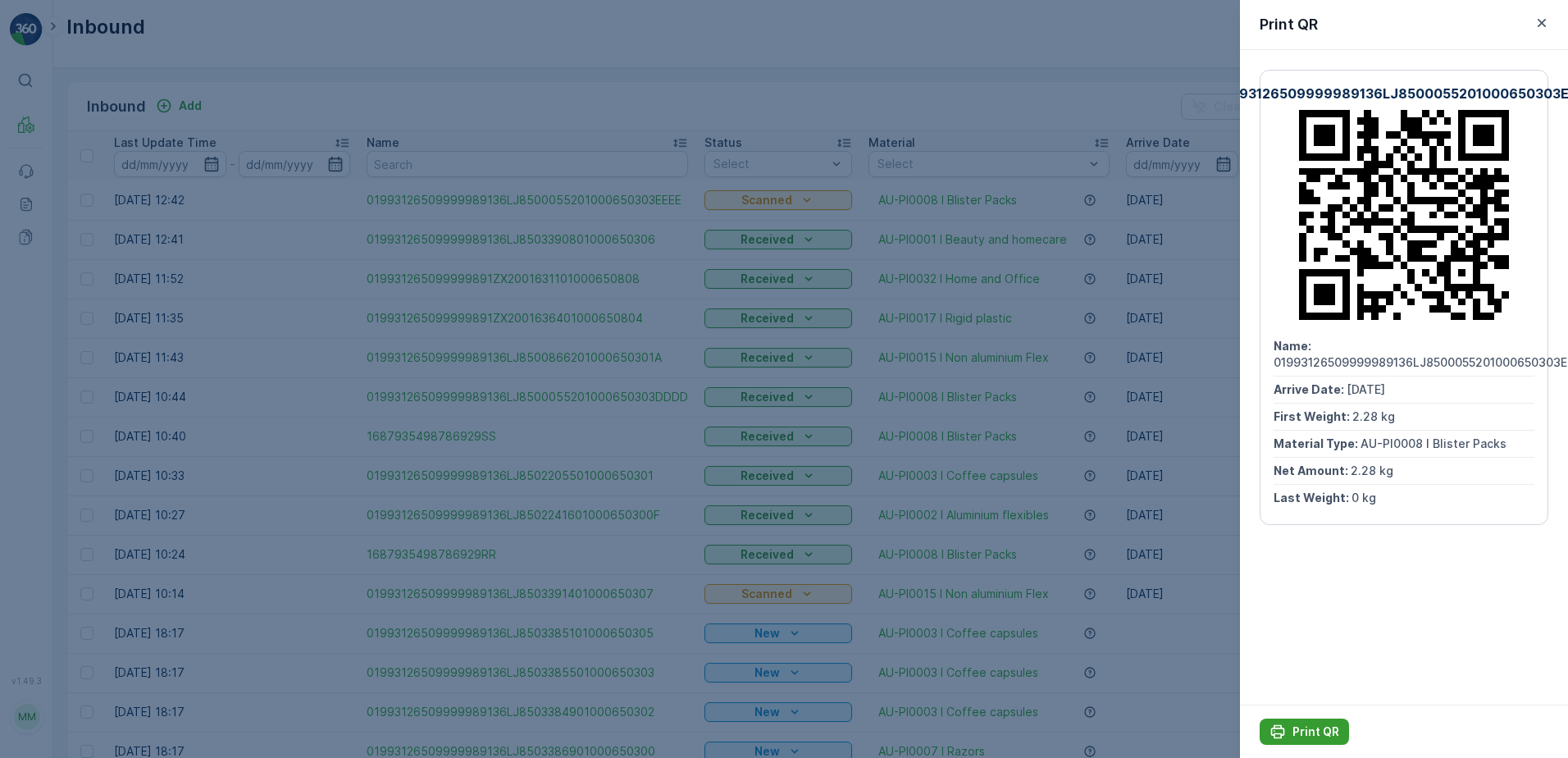
click at [1315, 732] on p "Print QR" at bounding box center [1315, 732] width 47 height 17
click at [1542, 24] on icon "button" at bounding box center [1542, 23] width 8 height 8
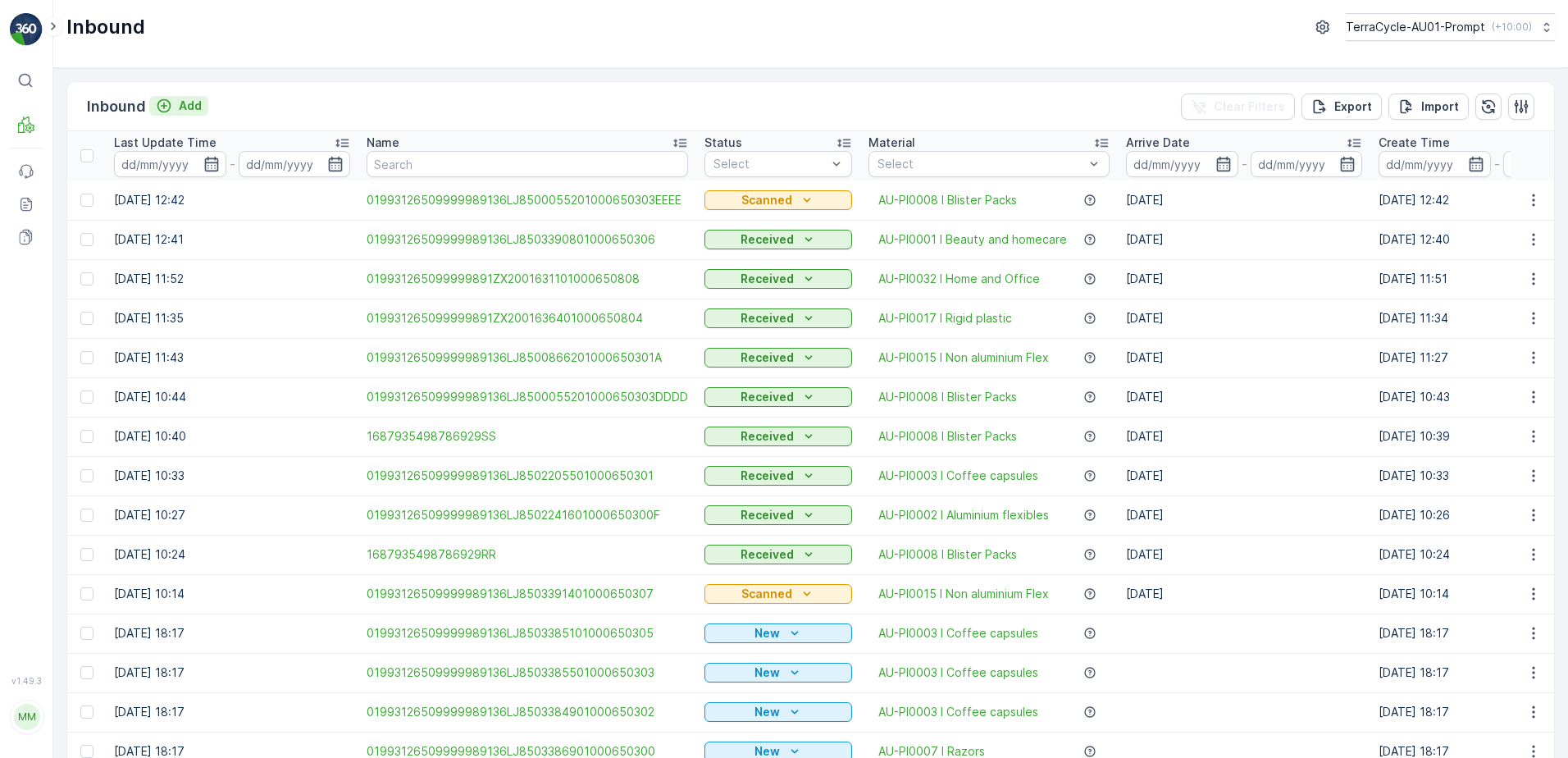
click at [189, 107] on p "Add" at bounding box center [191, 106] width 23 height 17
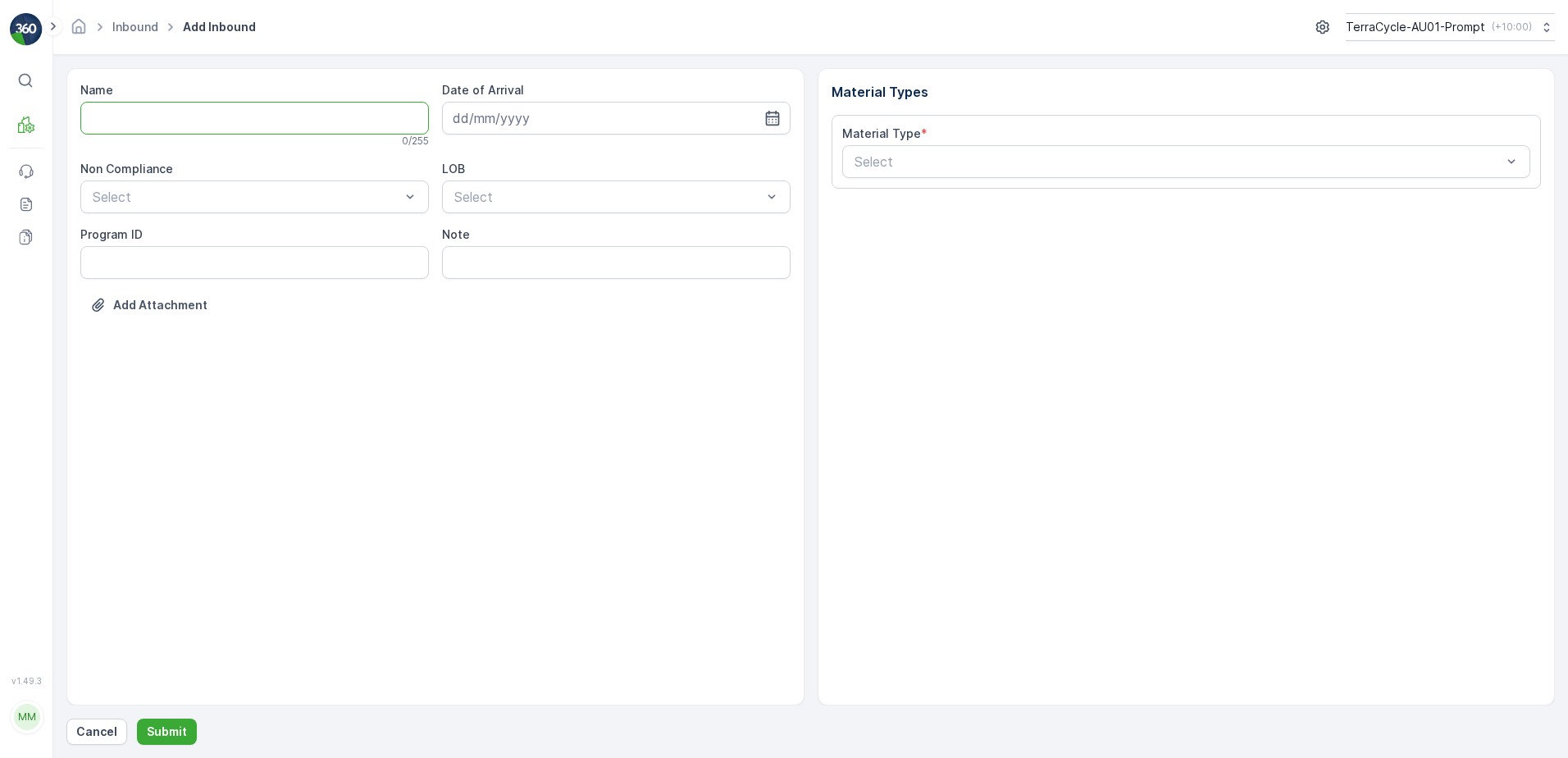
click at [229, 122] on input "Name" at bounding box center [254, 118] width 348 height 33
click at [137, 719] on button "Submit" at bounding box center [167, 732] width 60 height 26
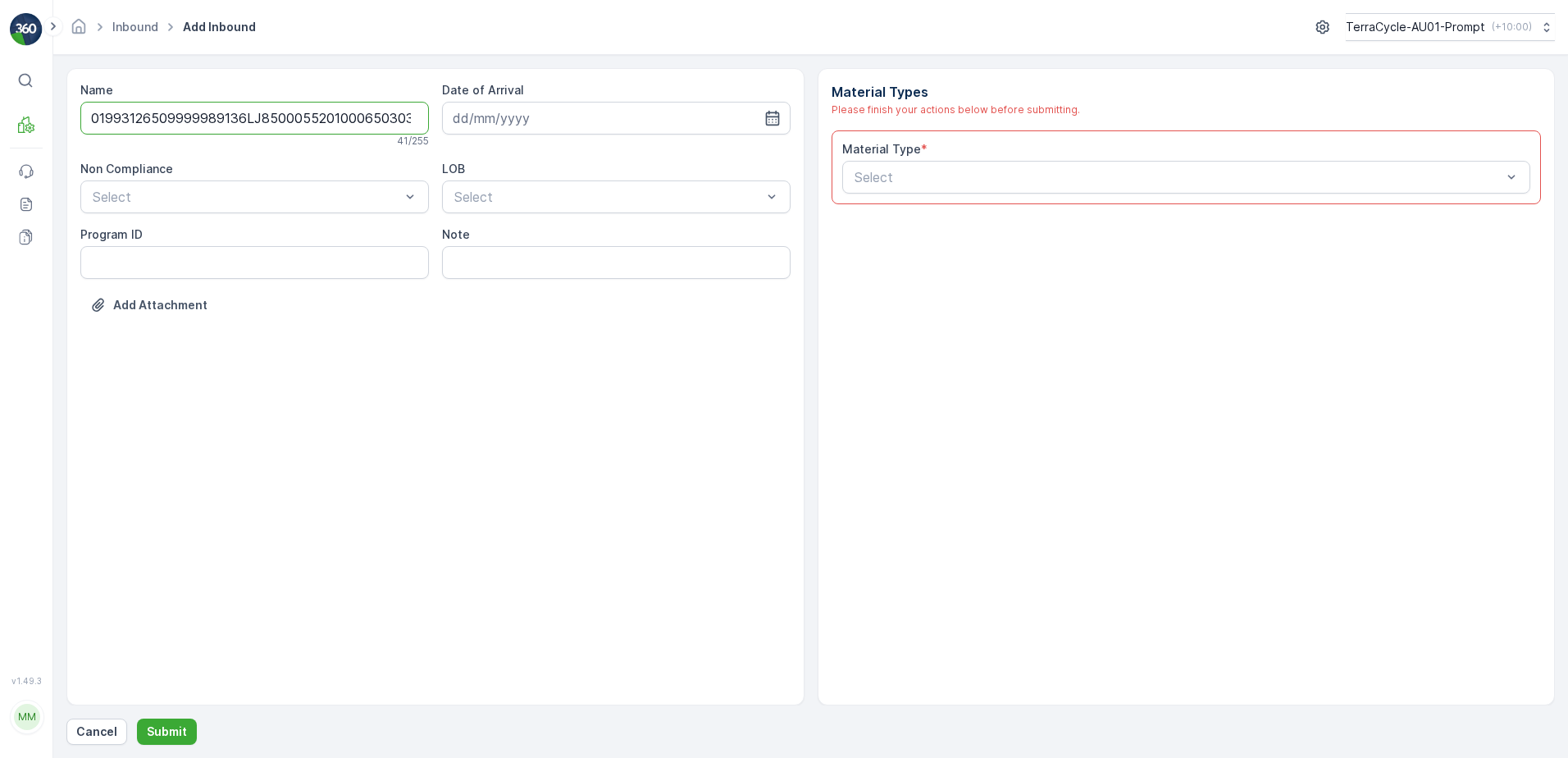
scroll to position [0, 4]
click at [394, 115] on input "01993126509999989136LJ8500055201000650303" at bounding box center [254, 118] width 348 height 33
type input "01993126509999989136LJ8500055201000650303FFFF"
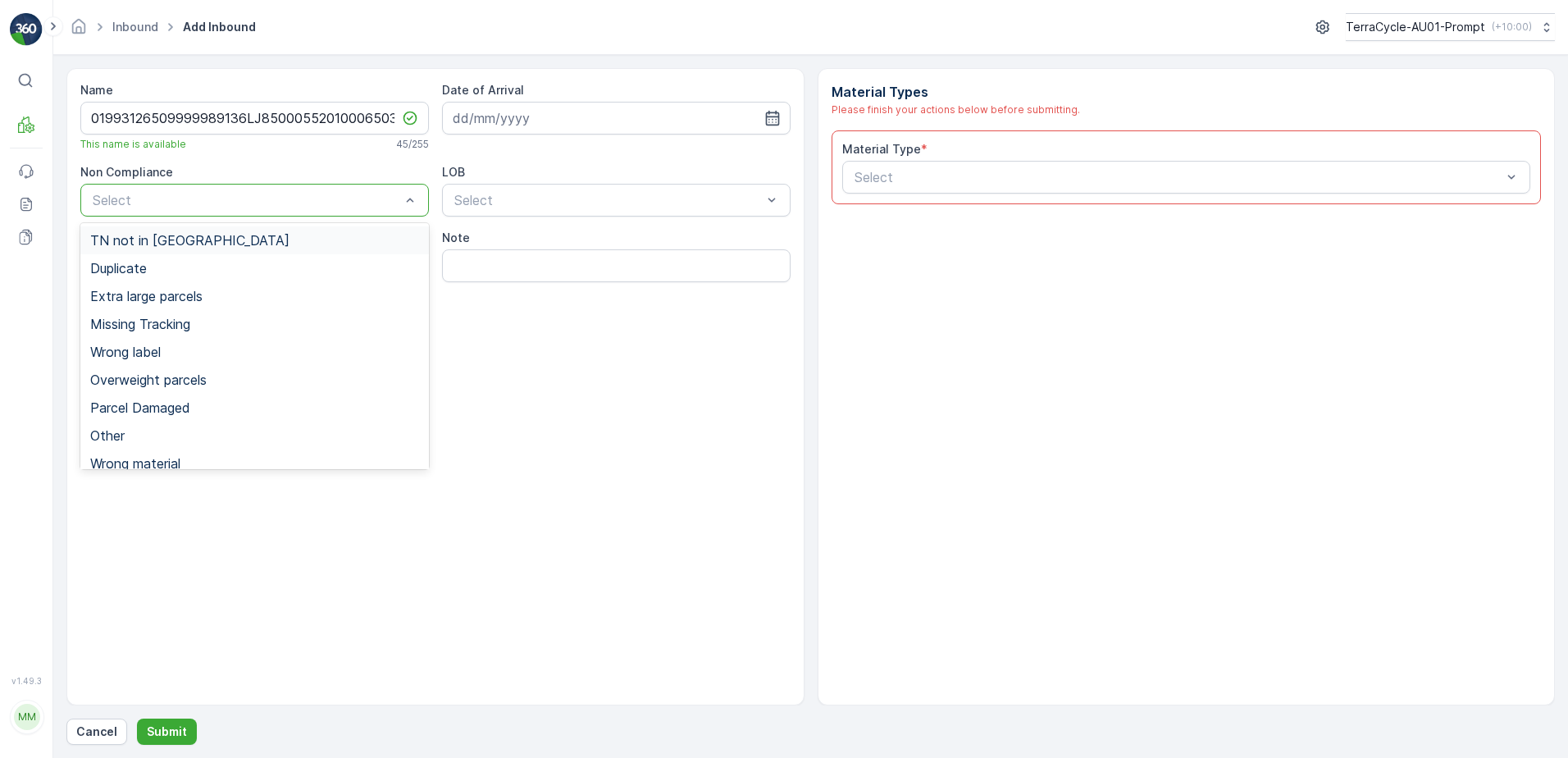
click at [352, 191] on div "Select" at bounding box center [254, 201] width 348 height 33
click at [177, 273] on div "Duplicate" at bounding box center [254, 268] width 329 height 15
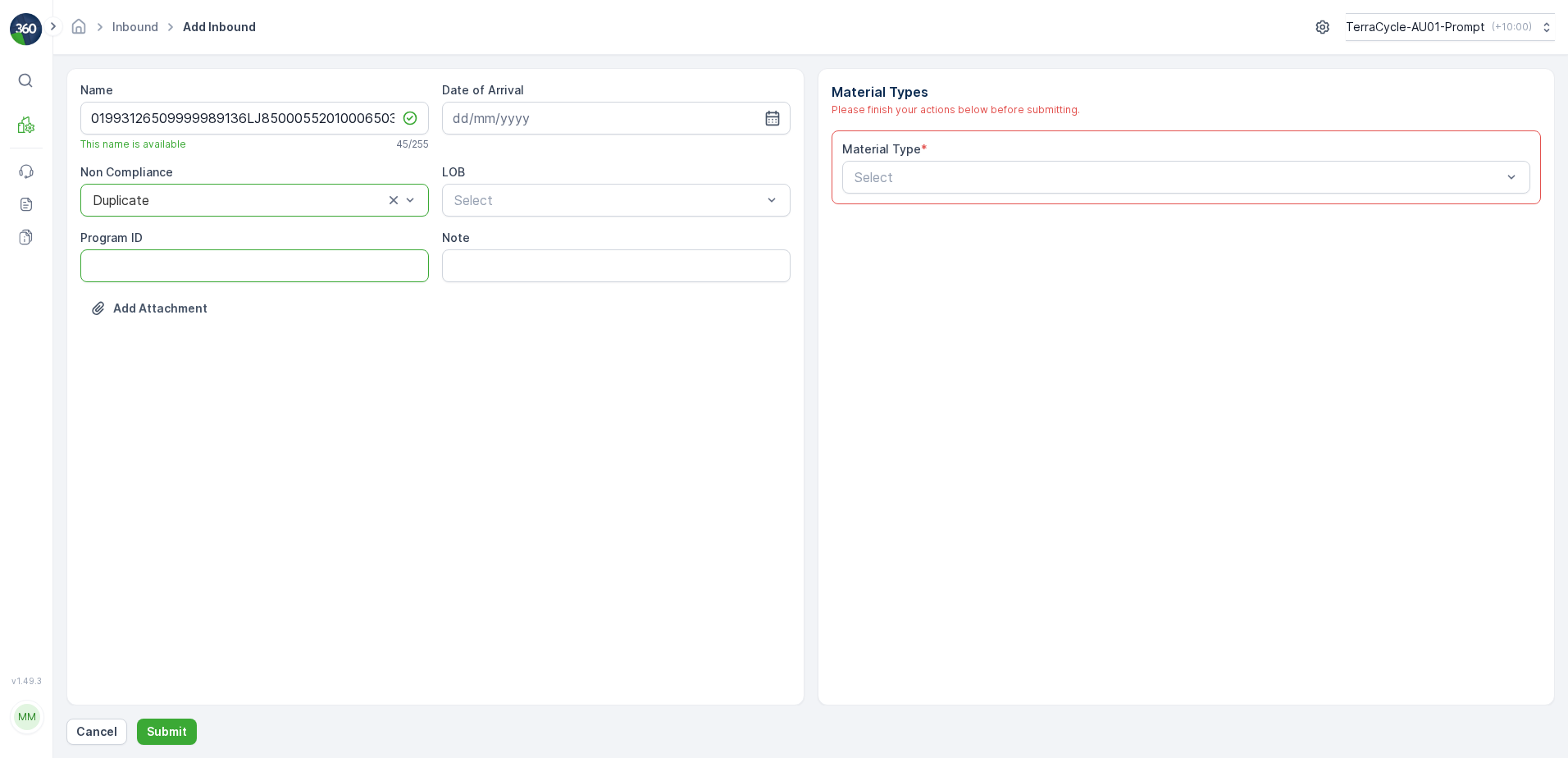
click at [149, 274] on ID "Program ID" at bounding box center [254, 266] width 348 height 33
type ID "1357"
click at [522, 119] on input at bounding box center [616, 118] width 348 height 33
click at [493, 260] on div "8" at bounding box center [499, 255] width 26 height 26
type input "[DATE]"
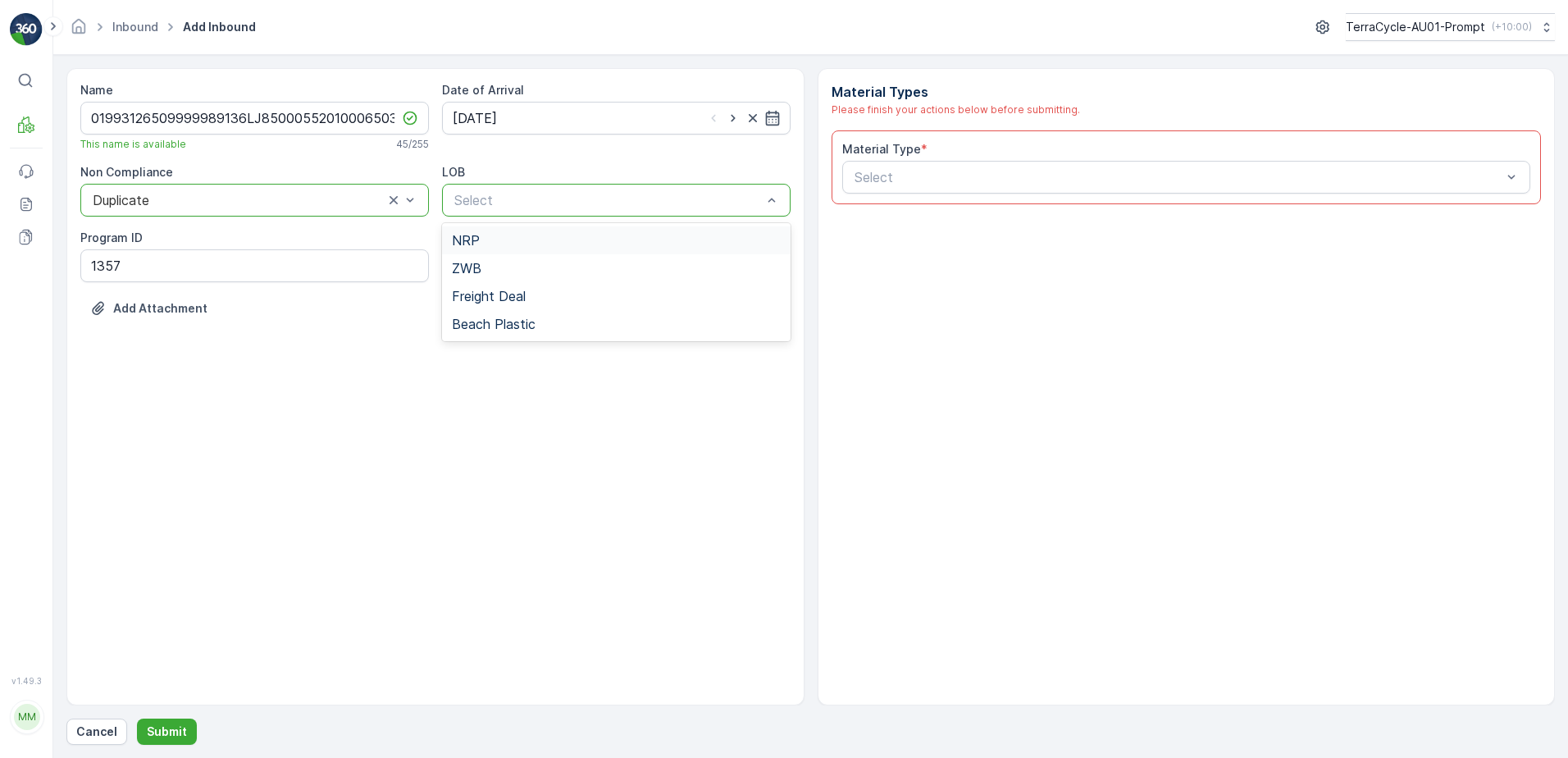
drag, startPoint x: 503, startPoint y: 237, endPoint x: 781, endPoint y: 207, distance: 279.6
click at [557, 235] on div "NRP" at bounding box center [616, 240] width 329 height 15
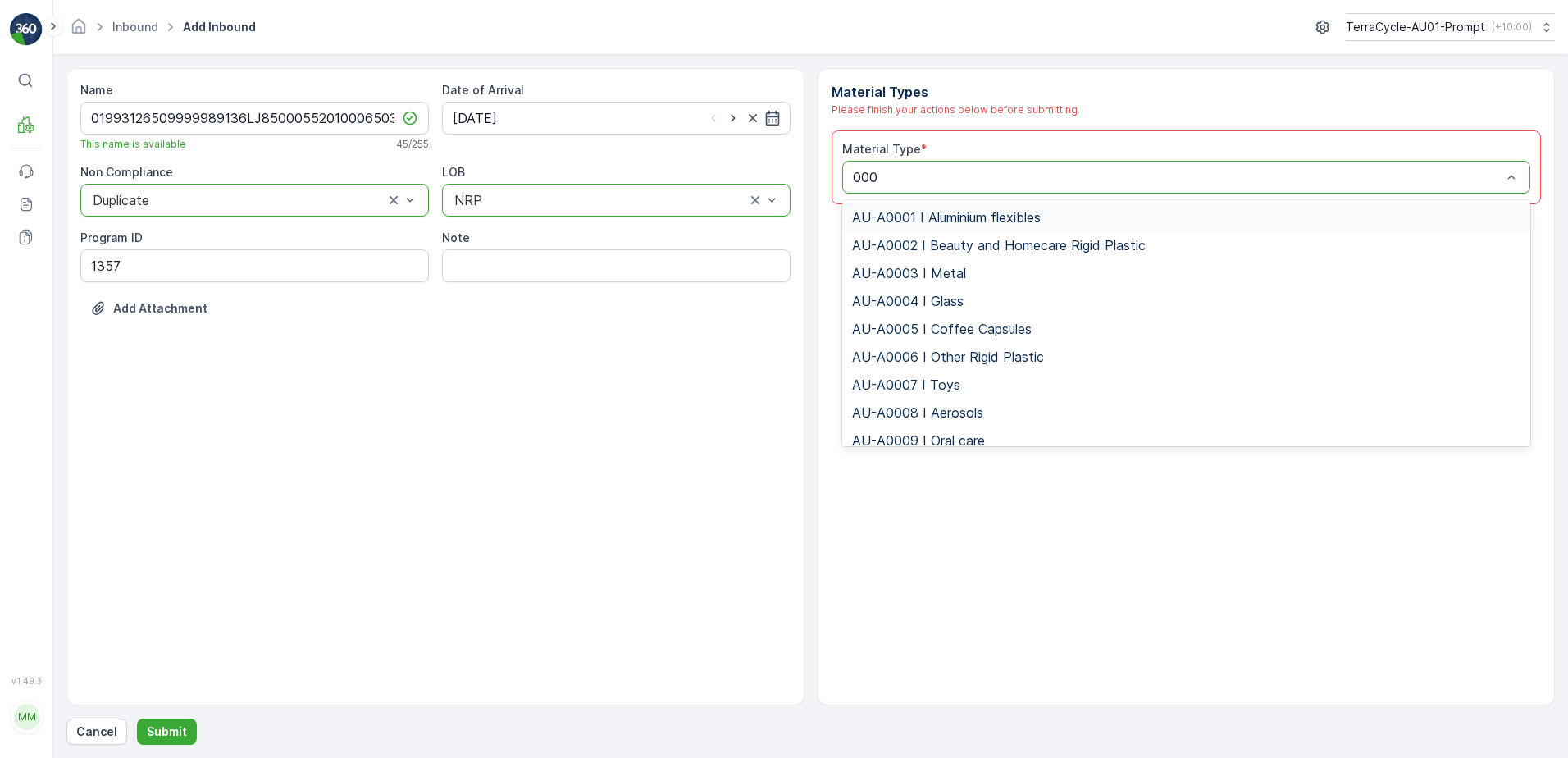
type input "0008"
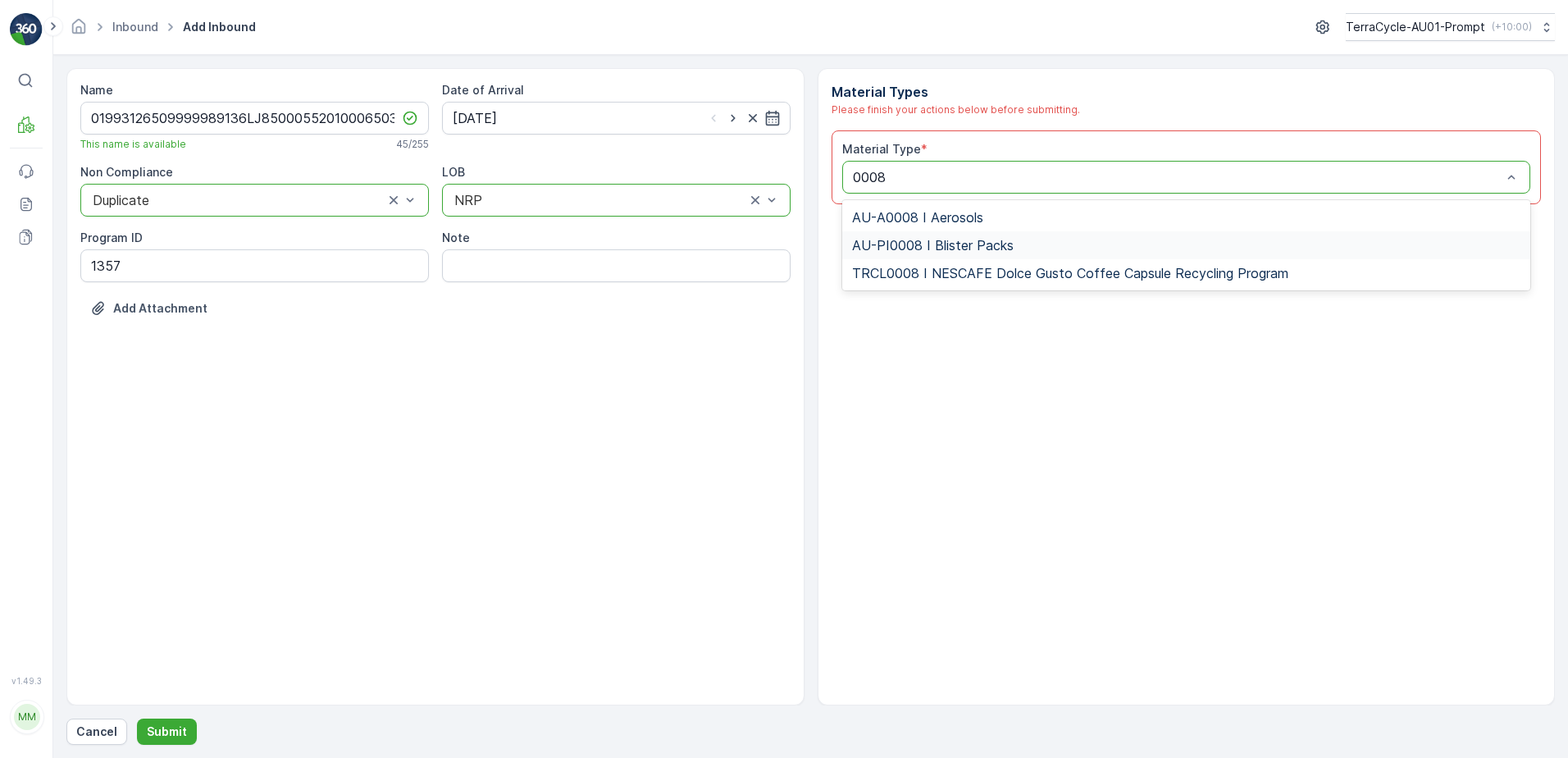
drag, startPoint x: 971, startPoint y: 246, endPoint x: 1066, endPoint y: 229, distance: 96.5
click at [1004, 239] on span "AU-PI0008 I Blister Packs" at bounding box center [933, 245] width 162 height 15
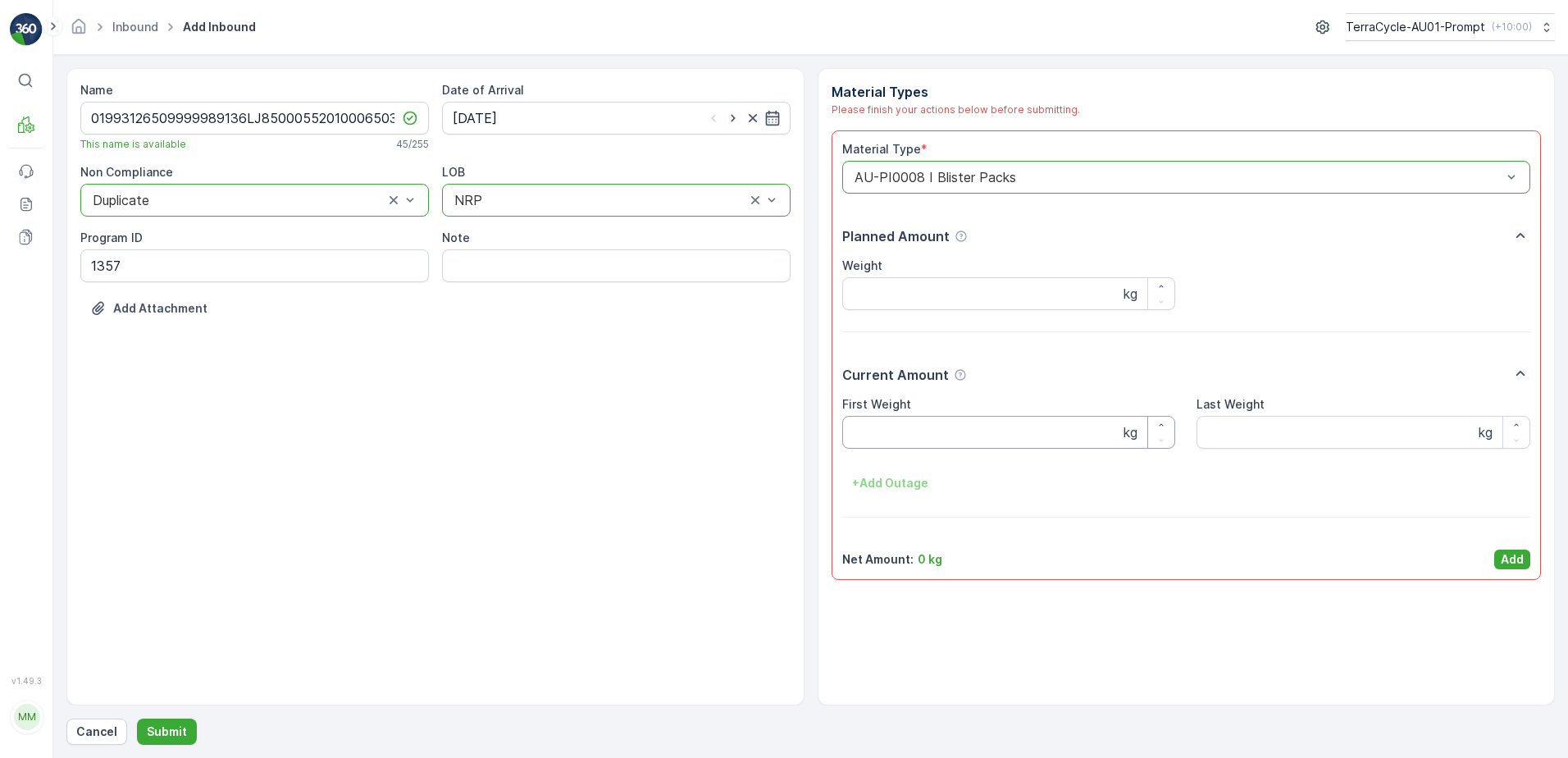
click at [945, 422] on Weight "First Weight" at bounding box center [1009, 433] width 334 height 33
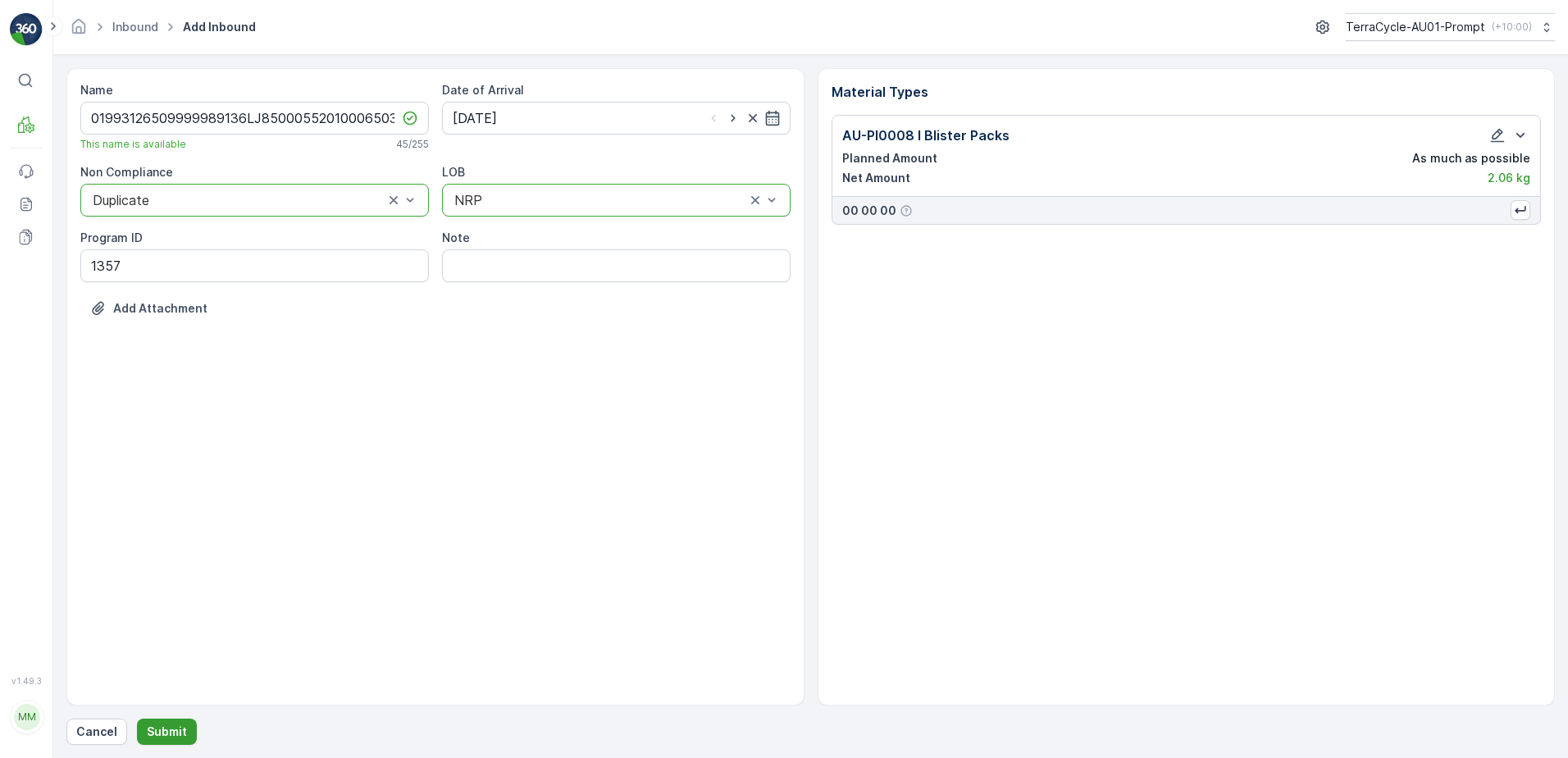
click at [172, 730] on p "Submit" at bounding box center [167, 732] width 40 height 17
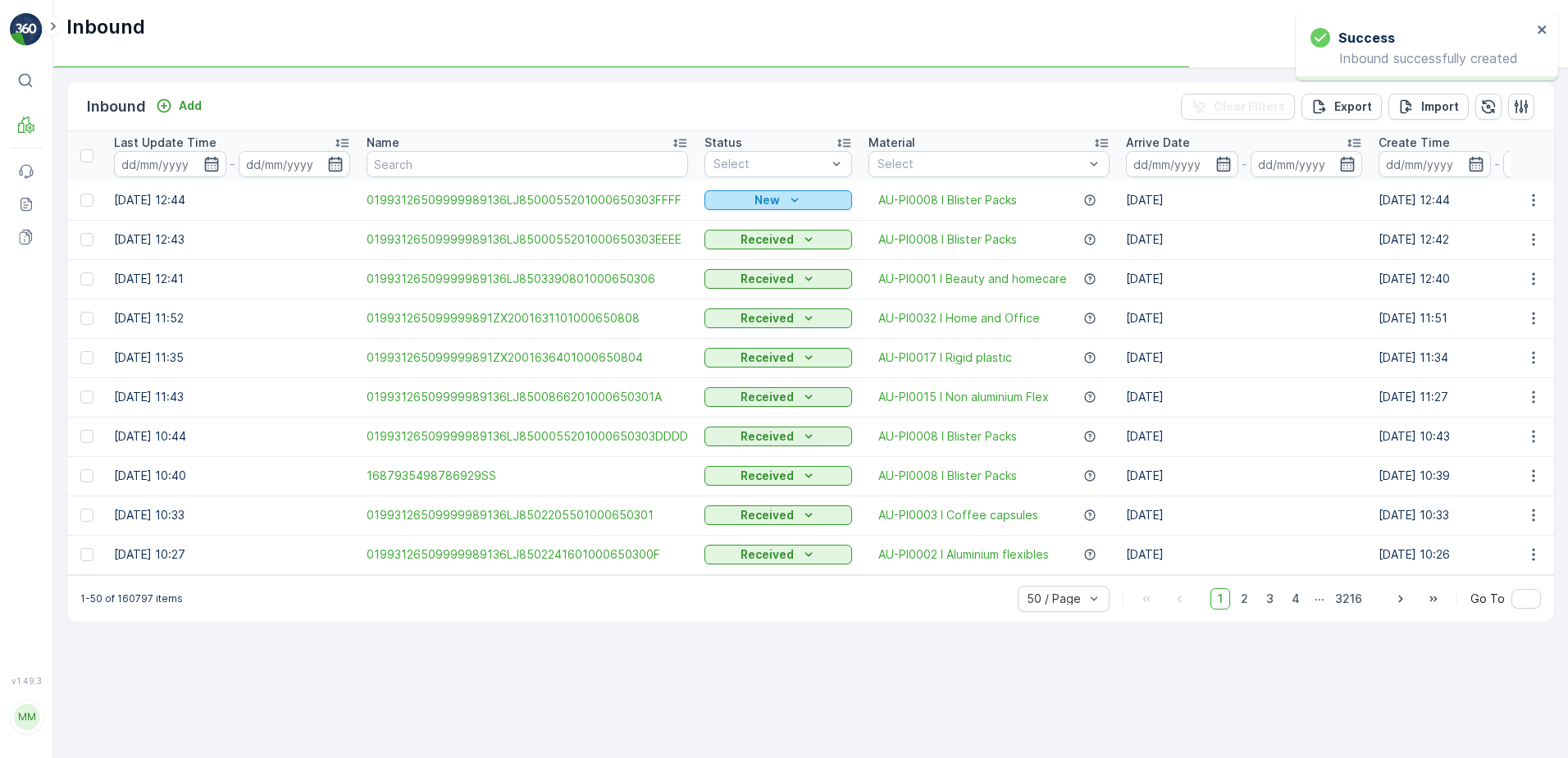
click at [772, 197] on p "New" at bounding box center [767, 201] width 26 height 17
click at [744, 244] on span "Scanned" at bounding box center [734, 248] width 49 height 17
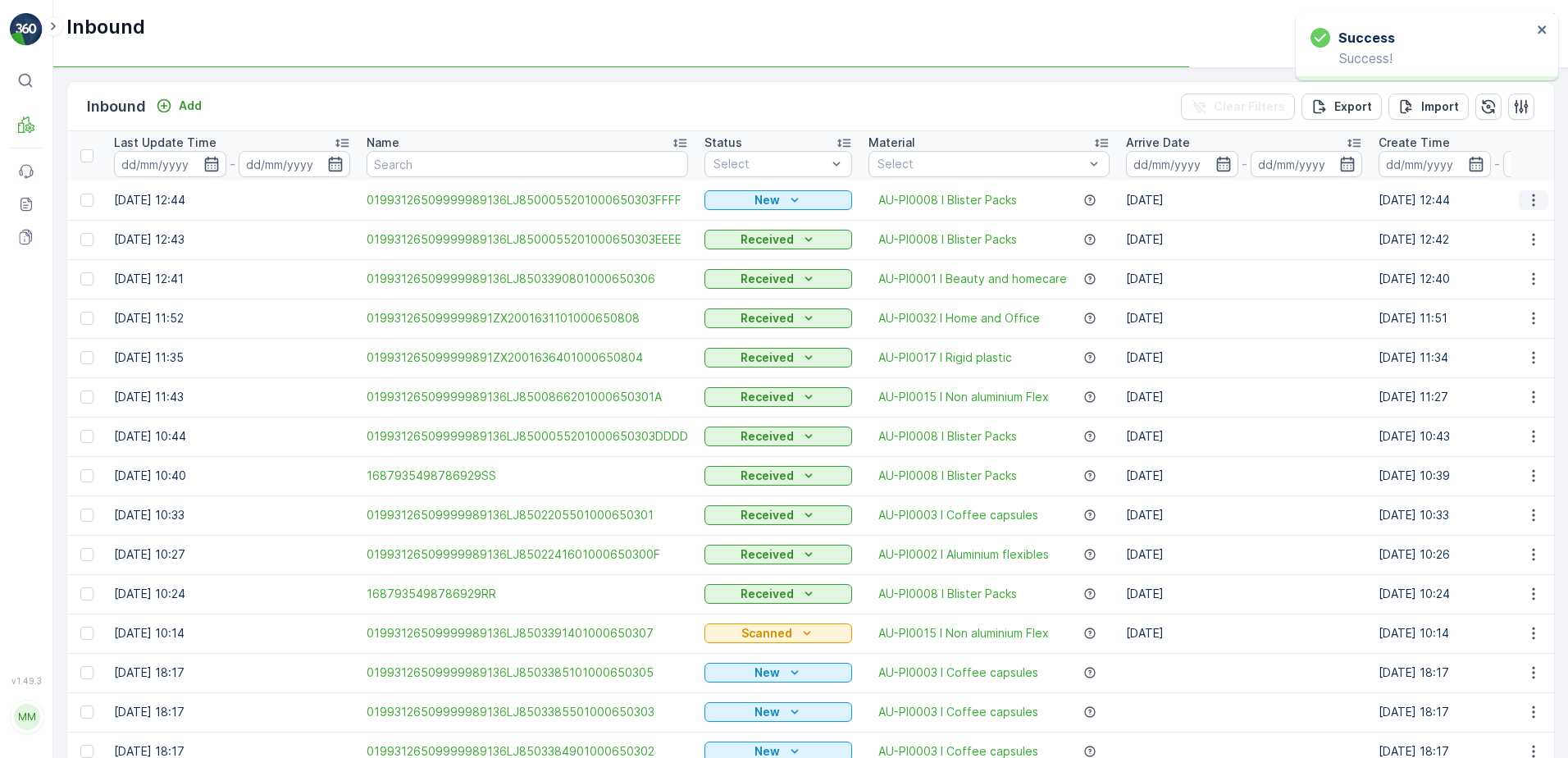
click at [1534, 200] on icon "button" at bounding box center [1534, 201] width 17 height 17
click at [1467, 315] on span "Print QR" at bounding box center [1467, 317] width 45 height 17
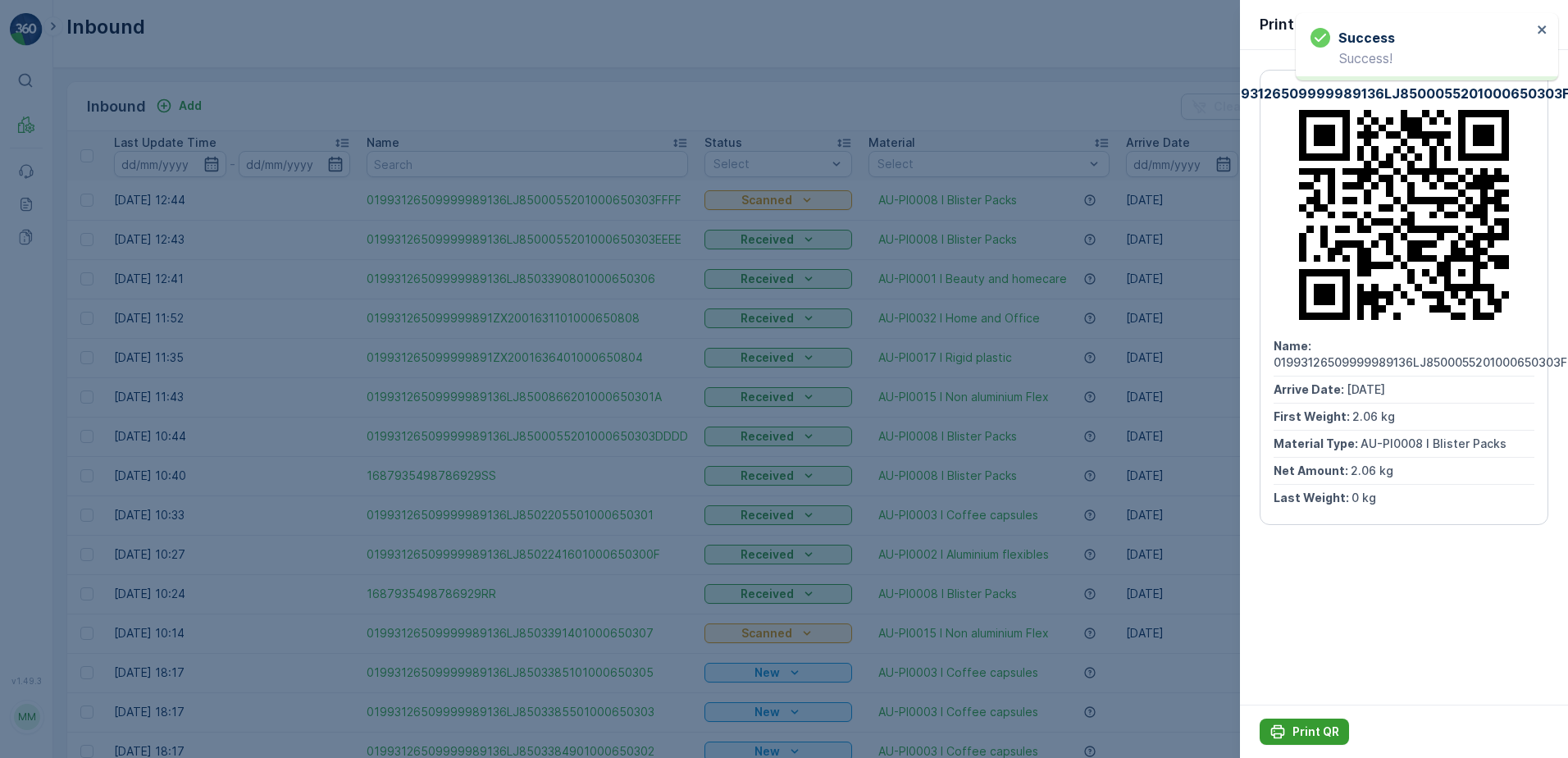
click at [1293, 732] on p "Print QR" at bounding box center [1315, 732] width 47 height 17
click at [1538, 23] on icon "button" at bounding box center [1542, 23] width 17 height 17
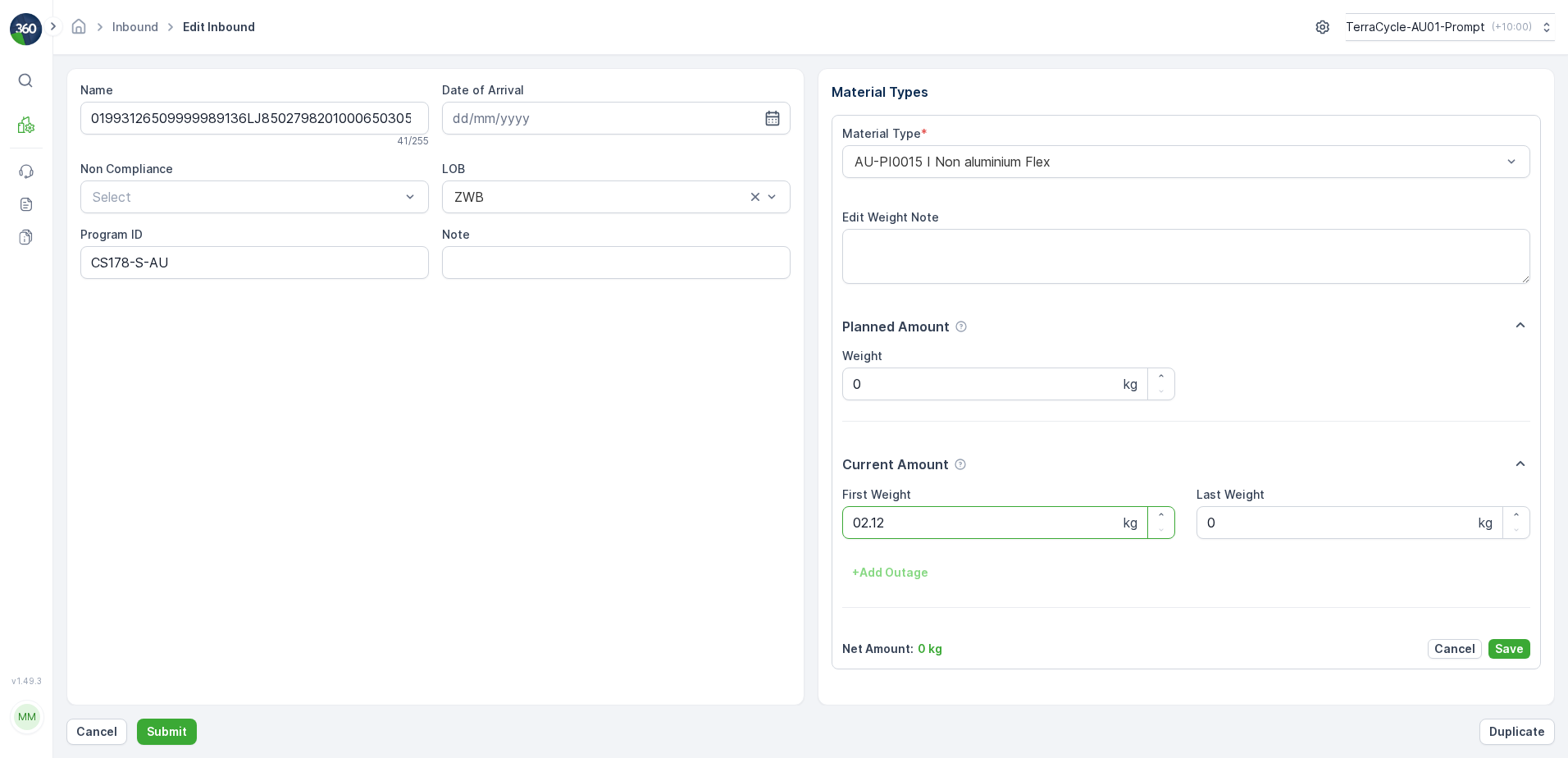
click at [137, 719] on button "Submit" at bounding box center [167, 732] width 60 height 26
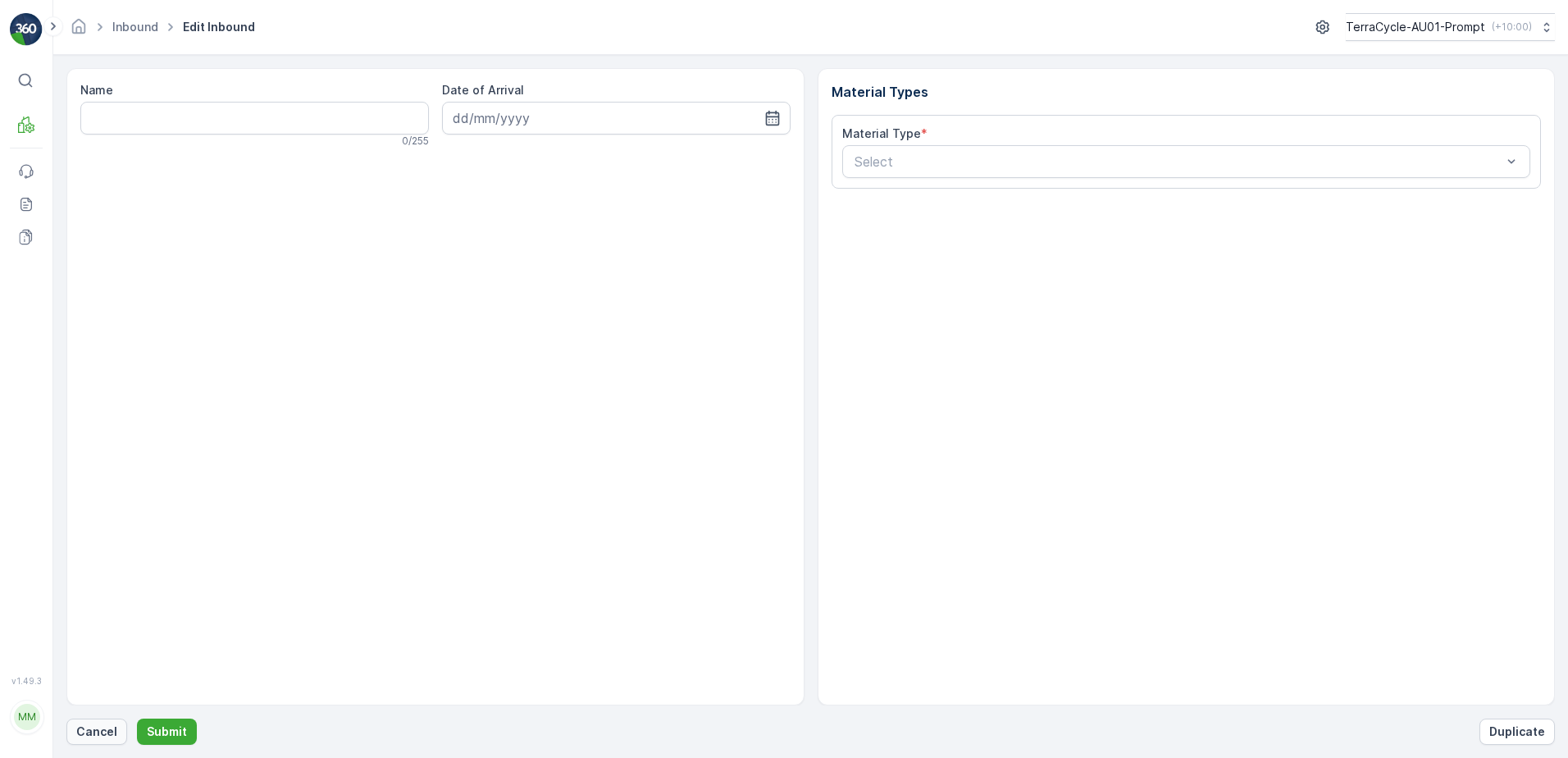
click at [102, 729] on p "Cancel" at bounding box center [97, 732] width 41 height 17
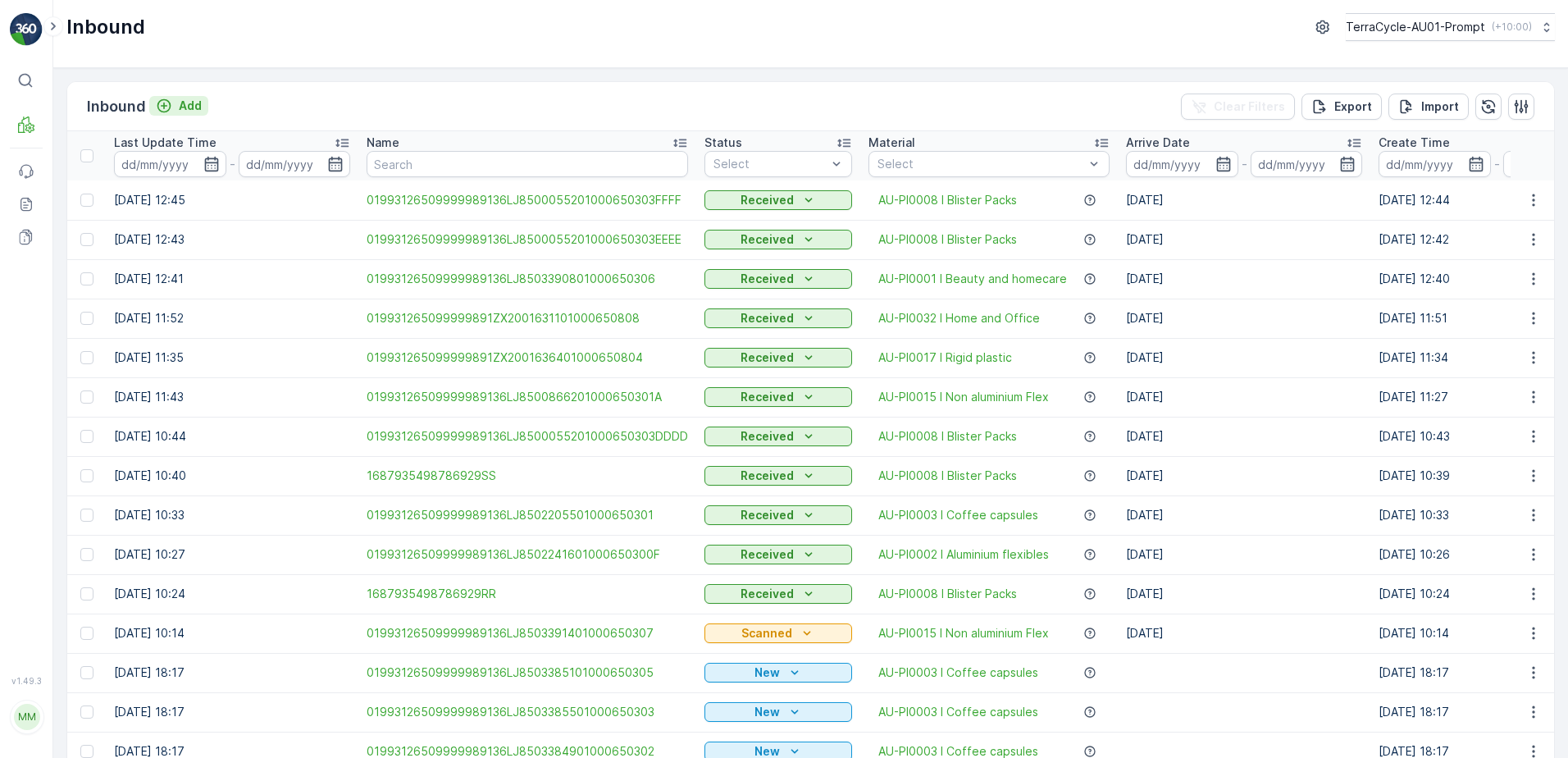
click at [187, 108] on p "Add" at bounding box center [191, 106] width 23 height 17
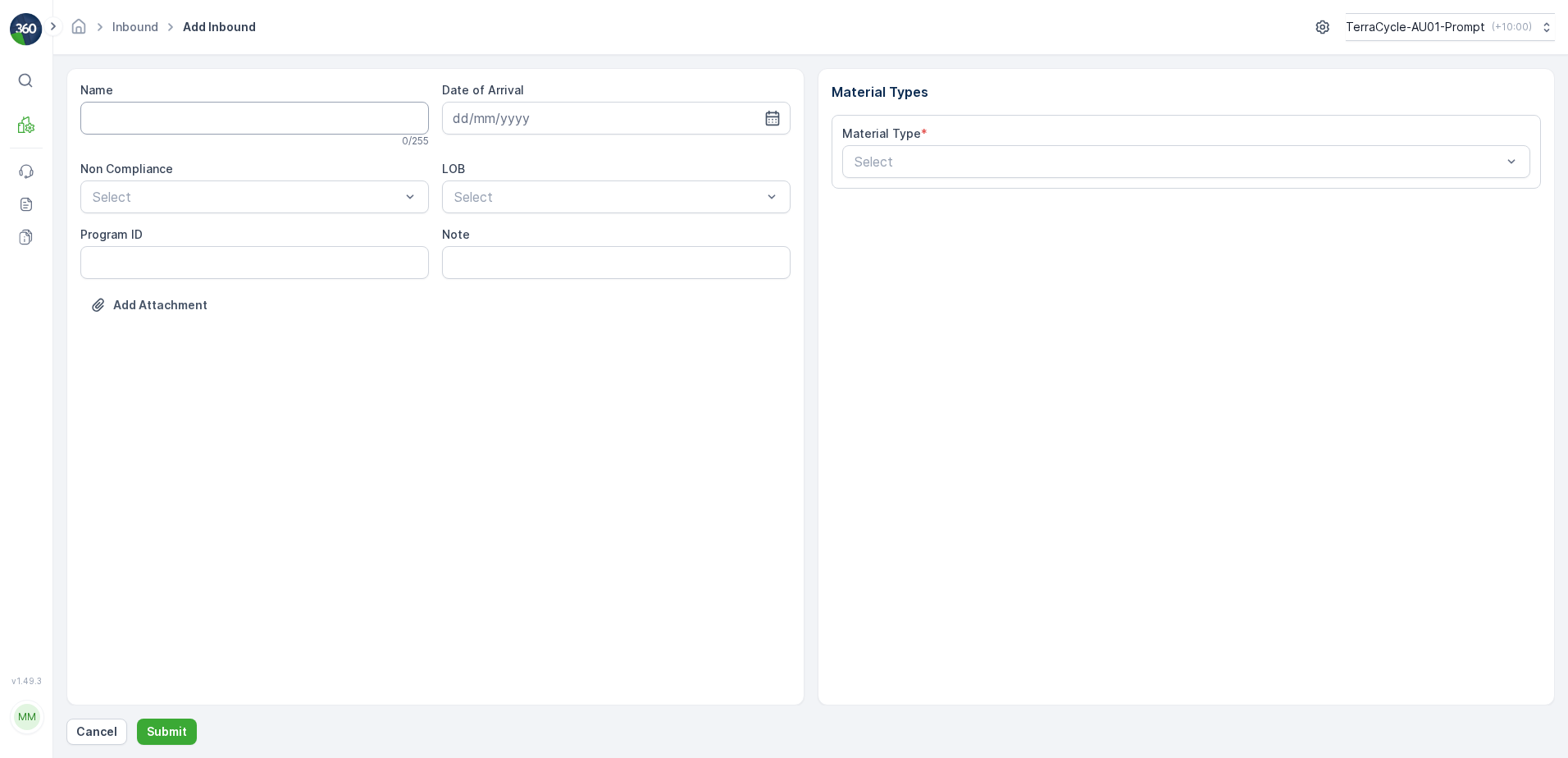
click at [187, 116] on input "Name" at bounding box center [254, 118] width 348 height 33
type input "01993126509999989136LJ8502509701000650308"
click at [137, 719] on button "Submit" at bounding box center [167, 732] width 60 height 26
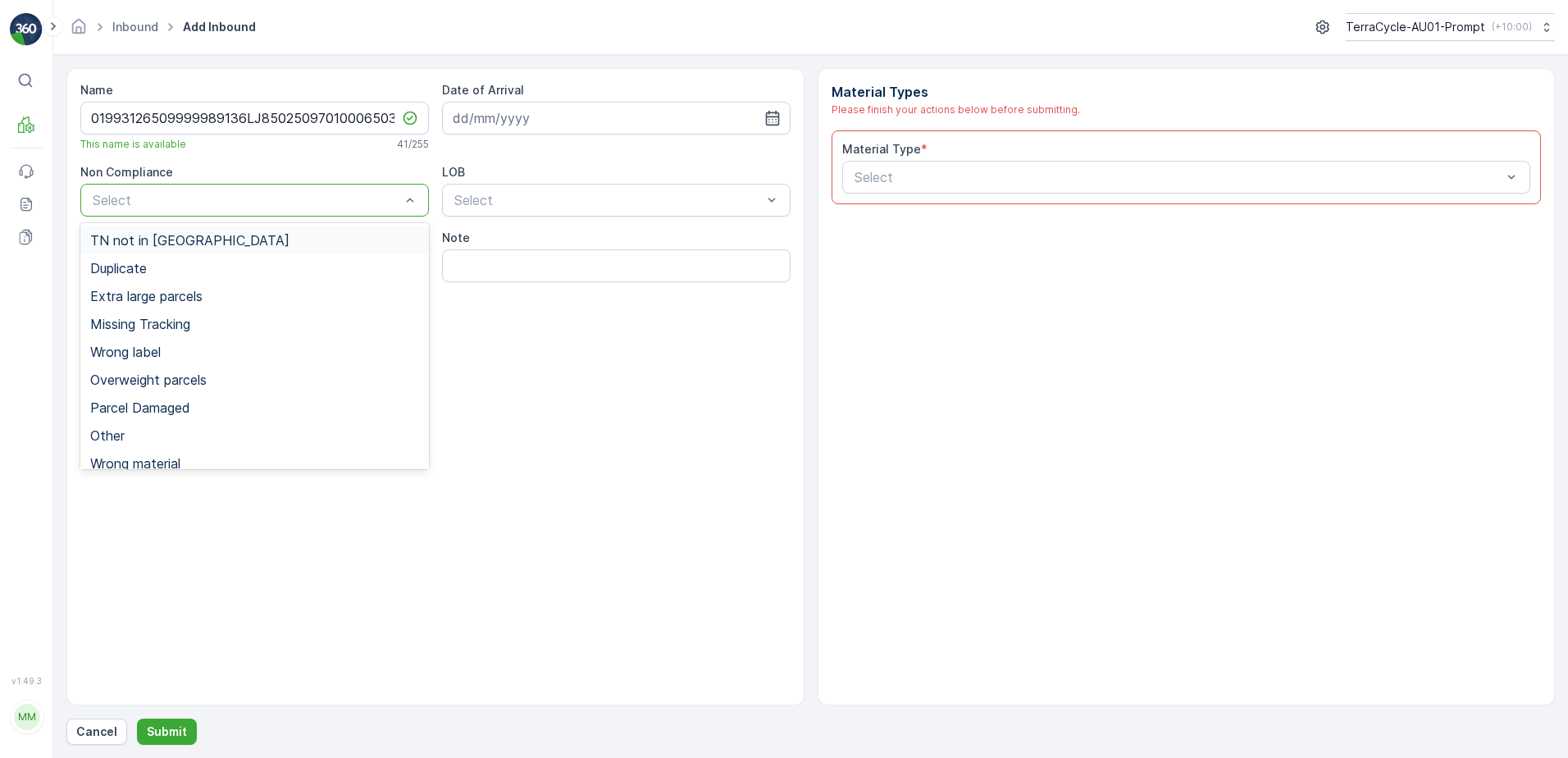
click at [172, 240] on span "TN not in [GEOGRAPHIC_DATA]" at bounding box center [190, 240] width 200 height 15
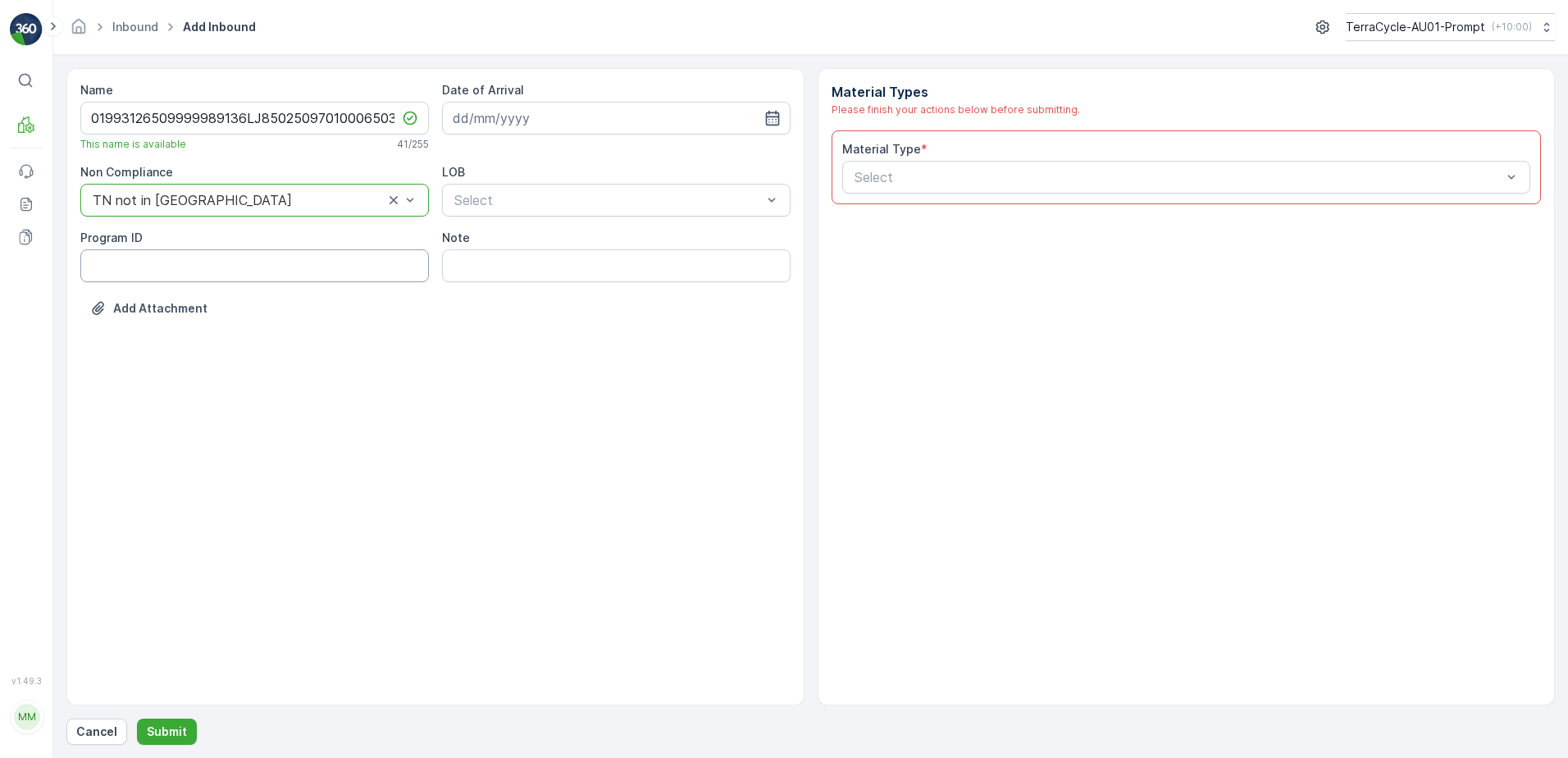
click at [143, 261] on ID "Program ID" at bounding box center [254, 266] width 348 height 33
type ID "CS178-S"
click at [602, 116] on input at bounding box center [616, 118] width 348 height 33
click at [489, 258] on div "8" at bounding box center [499, 255] width 26 height 26
type input "[DATE]"
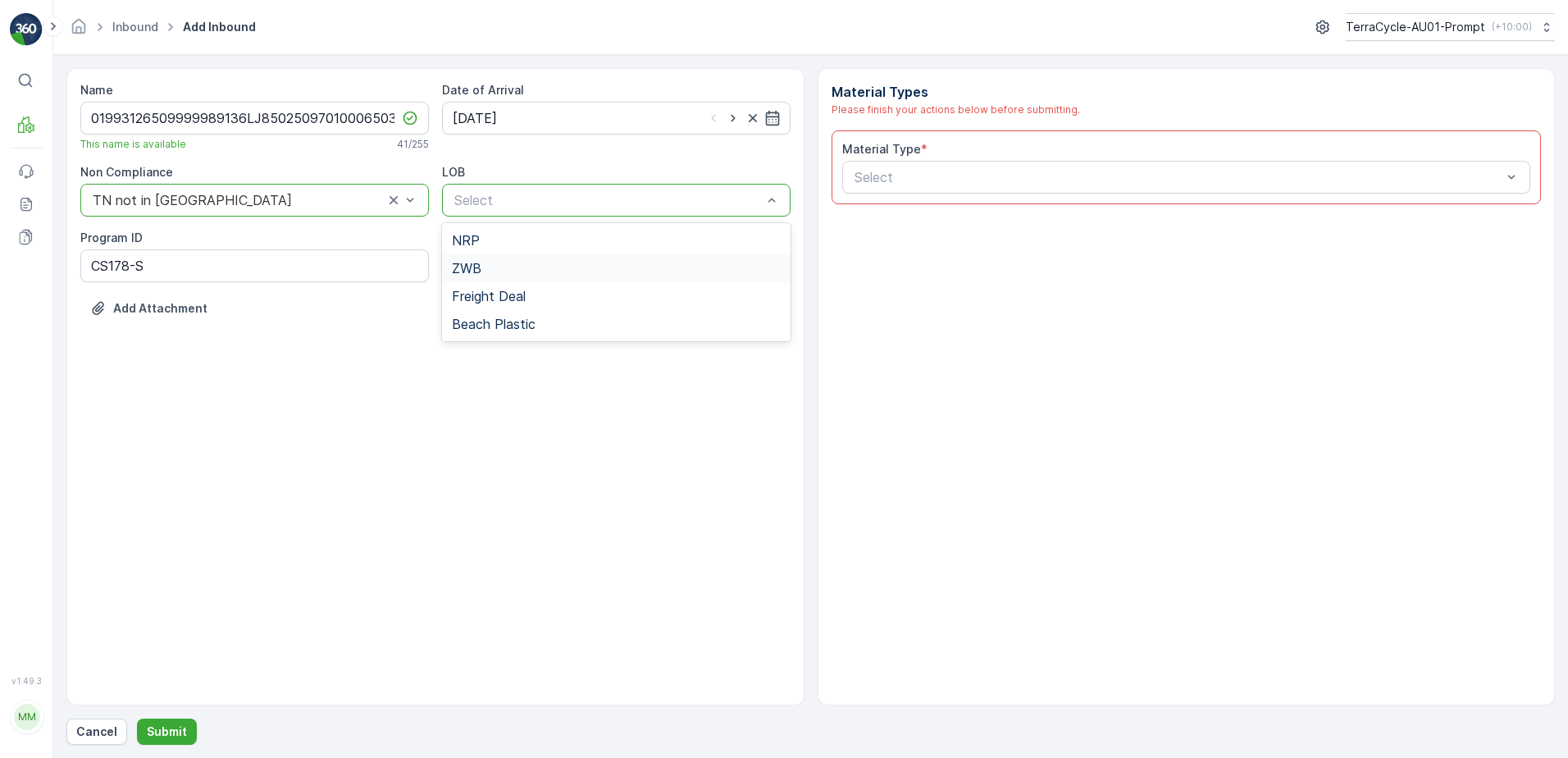
click at [511, 269] on div "ZWB" at bounding box center [616, 268] width 329 height 15
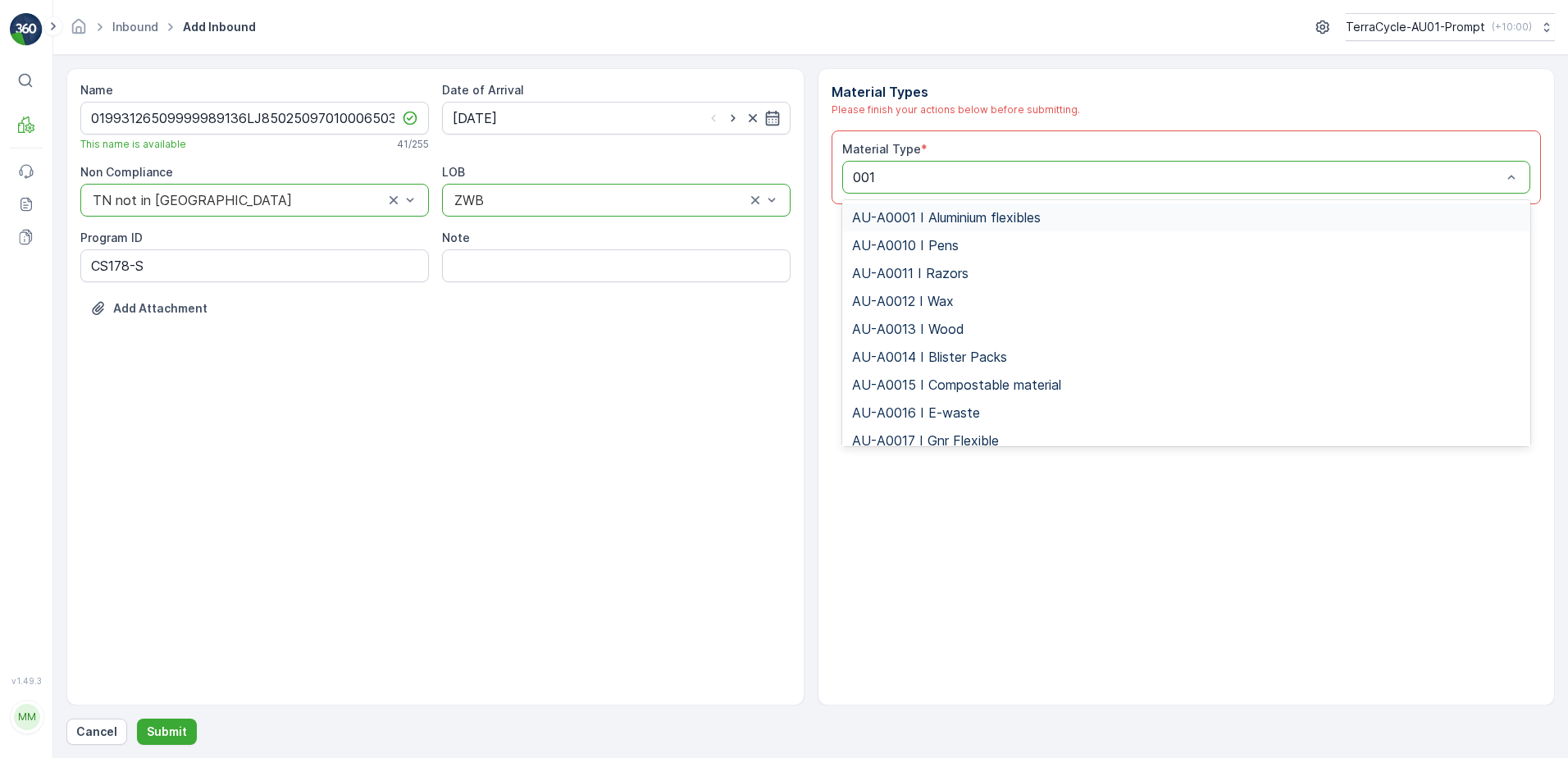
type input "0015"
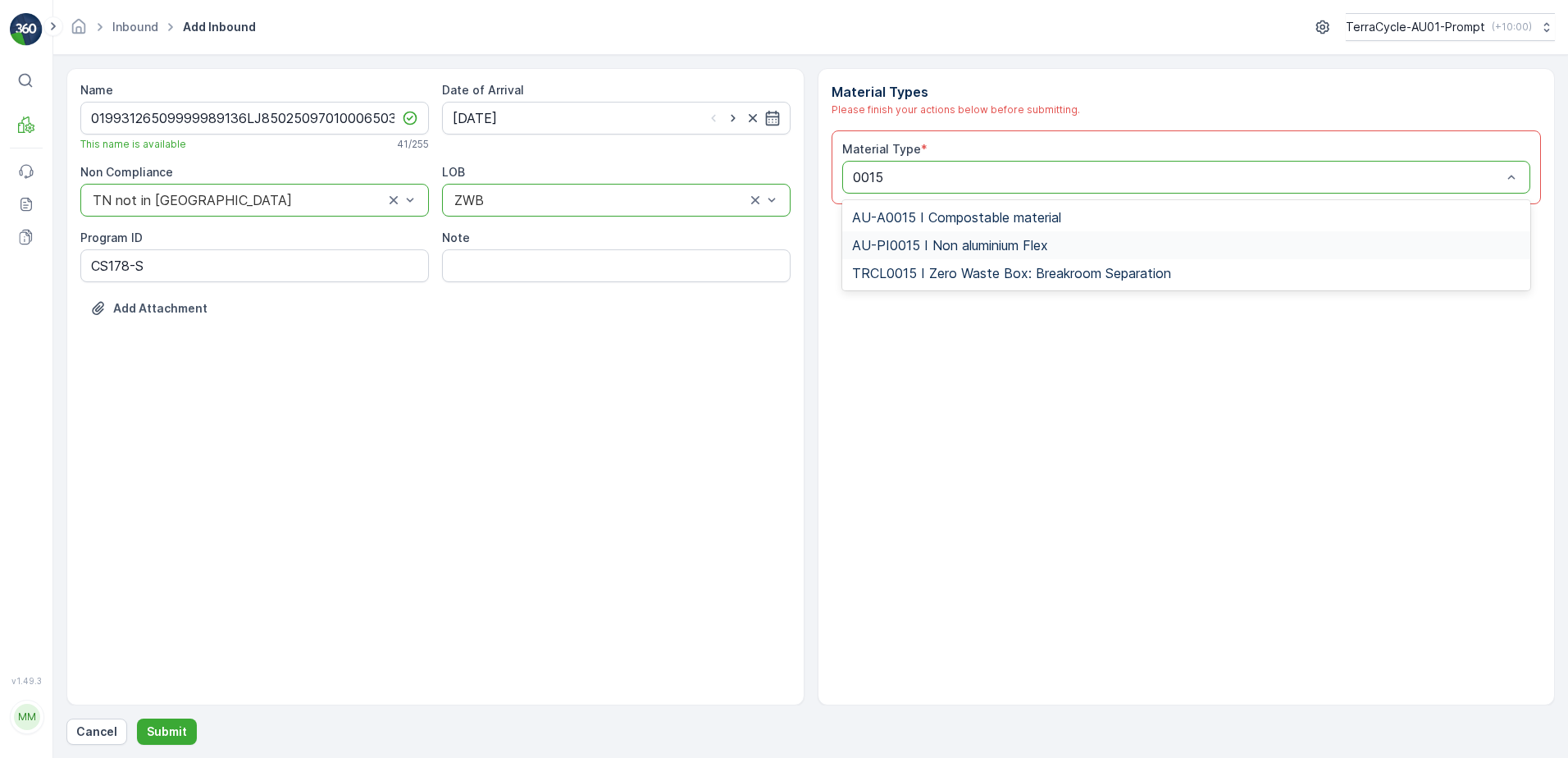
drag, startPoint x: 1019, startPoint y: 246, endPoint x: 1052, endPoint y: 244, distance: 33.1
click at [1041, 245] on span "AU-PI0015 I Non aluminium Flex" at bounding box center [951, 245] width 196 height 15
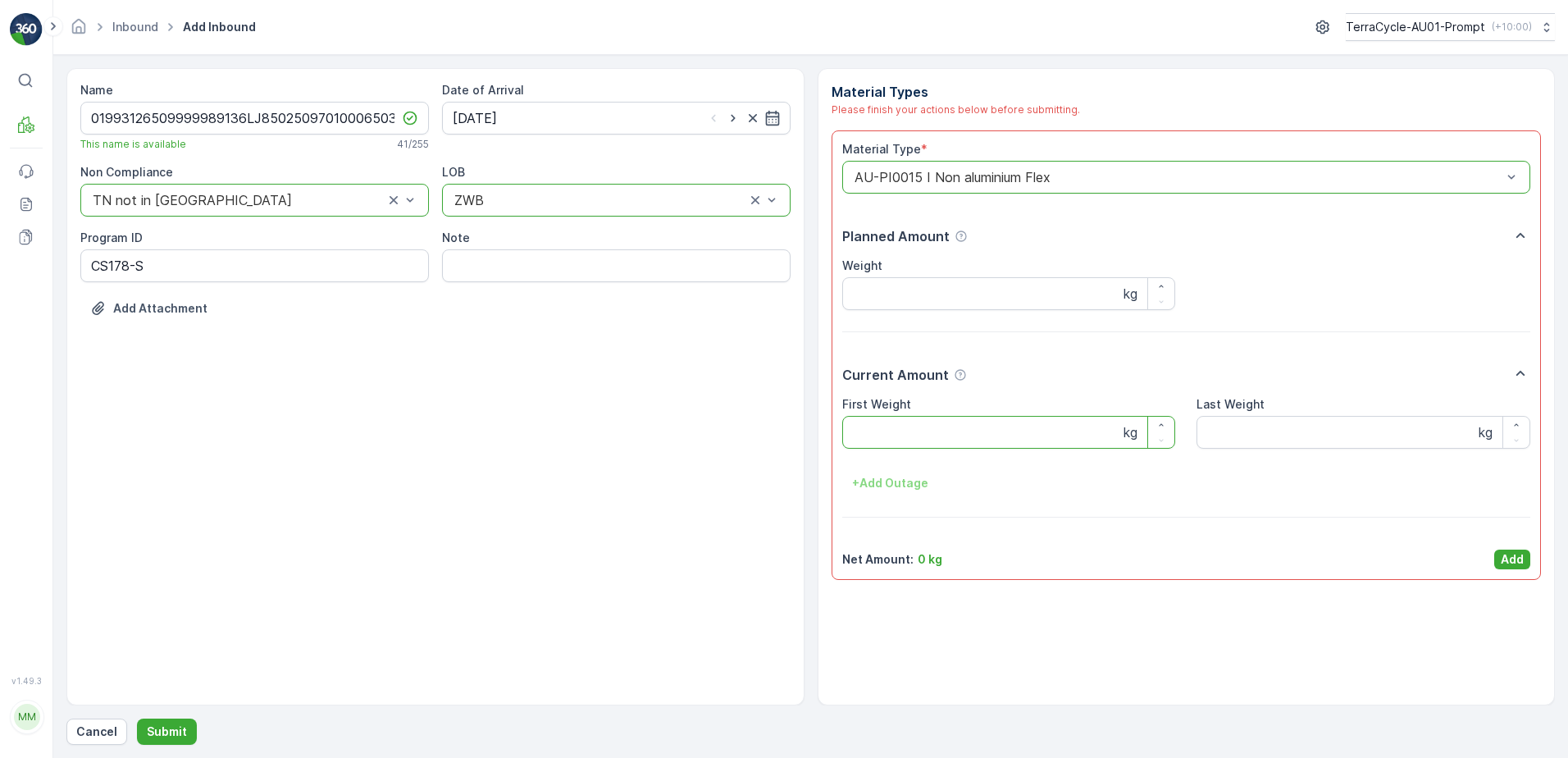
click at [894, 440] on Weight "First Weight" at bounding box center [1009, 433] width 334 height 33
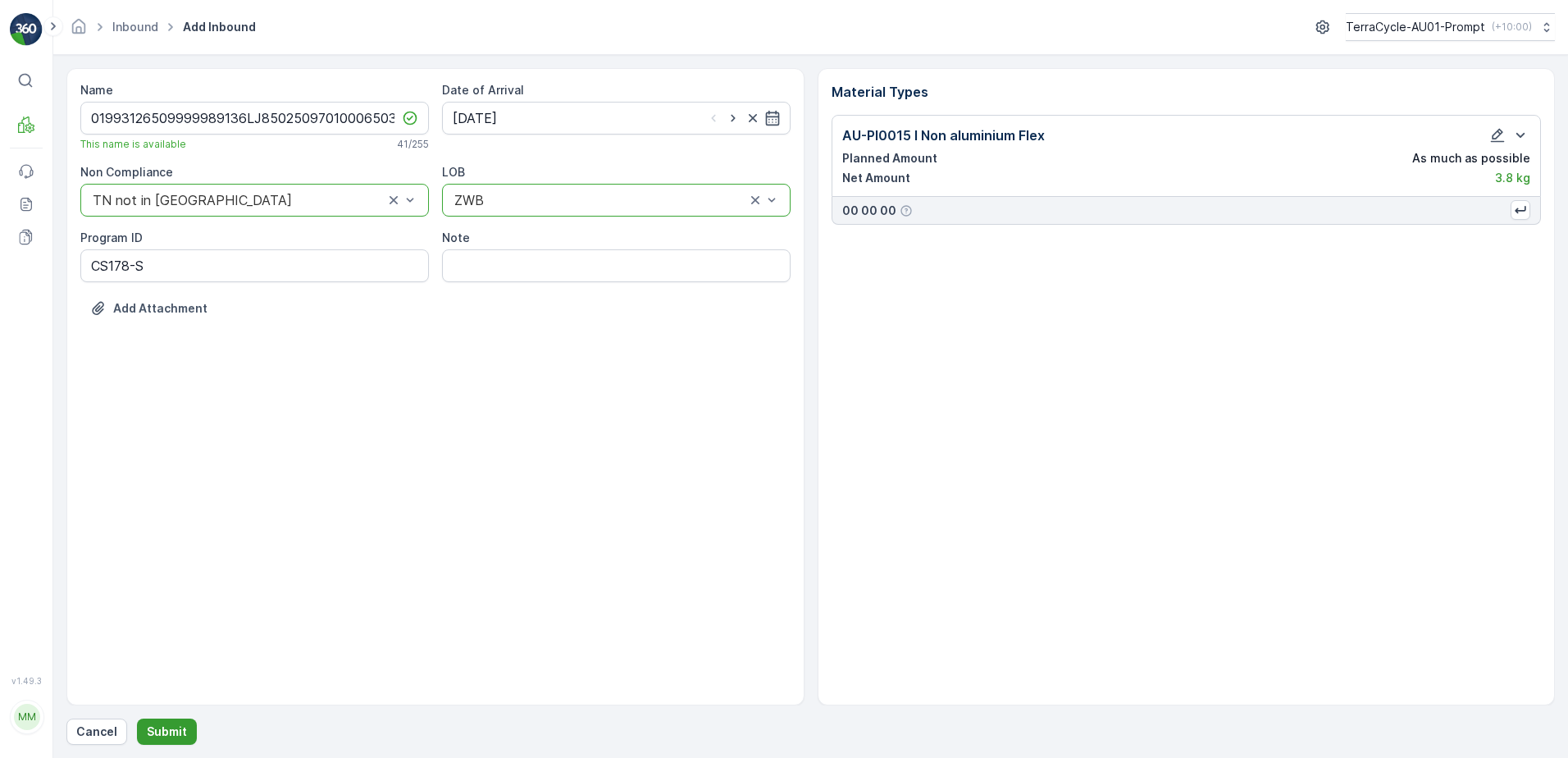
click at [190, 723] on button "Submit" at bounding box center [167, 732] width 60 height 26
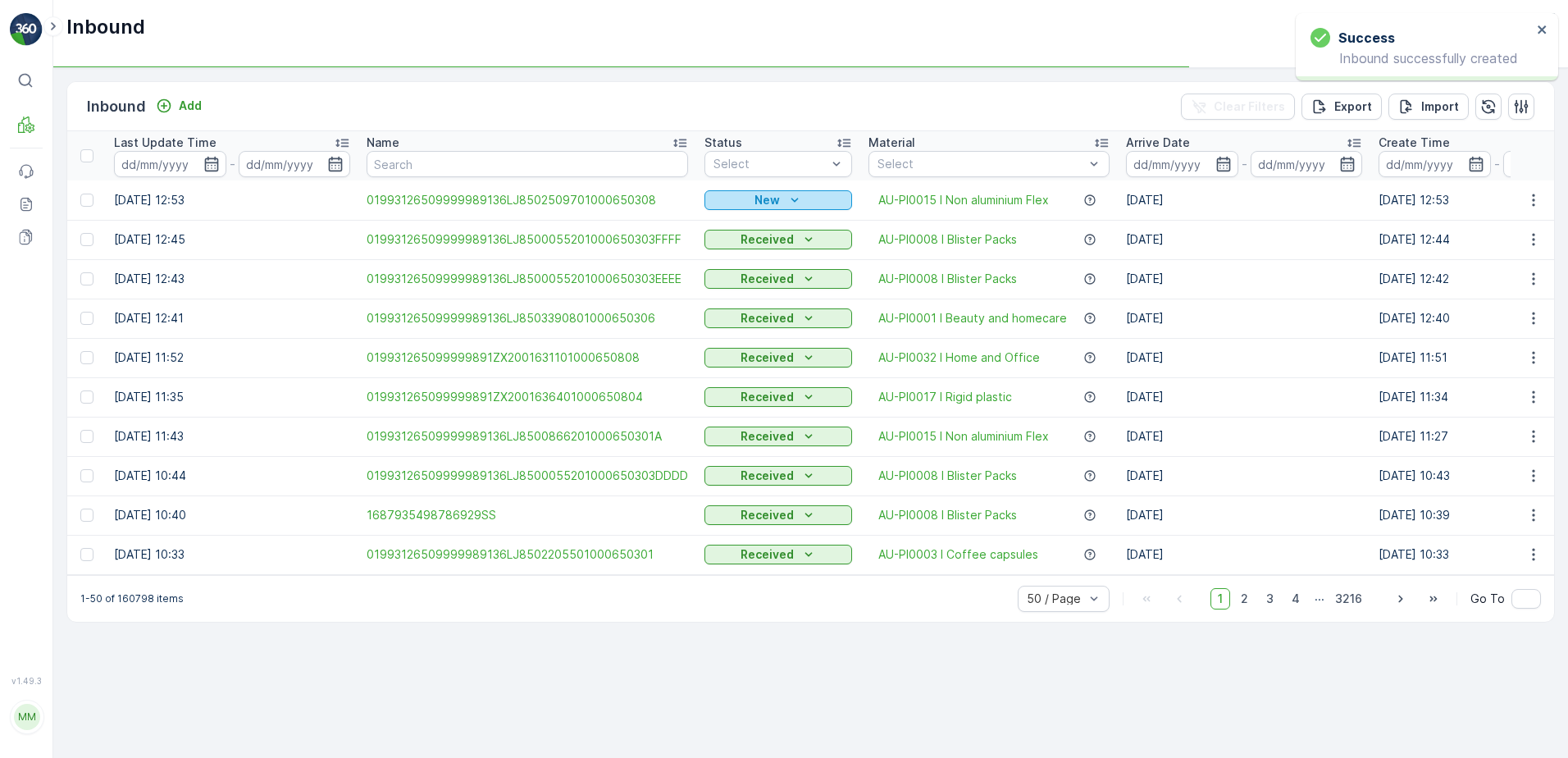
click at [808, 192] on div "New" at bounding box center [778, 201] width 135 height 17
click at [725, 253] on span "Scanned" at bounding box center [734, 248] width 49 height 17
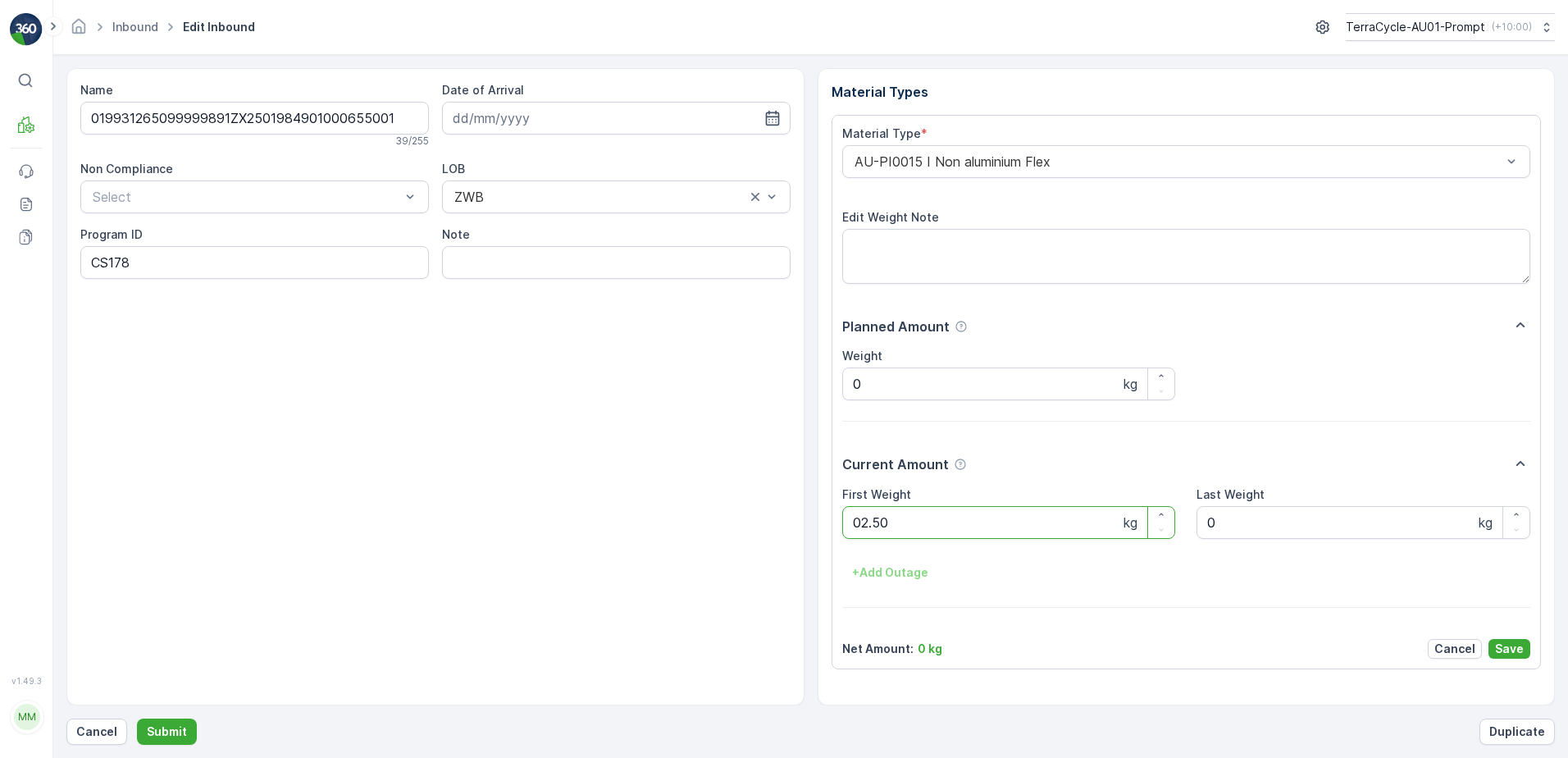
click at [137, 719] on button "Submit" at bounding box center [167, 732] width 60 height 26
click at [130, 263] on ID "CS178-S-AU" at bounding box center [254, 263] width 348 height 33
type ID "SW2-S-AU"
click at [848, 162] on div "AU-PI0015 I Non aluminium Flex" at bounding box center [1187, 162] width 689 height 33
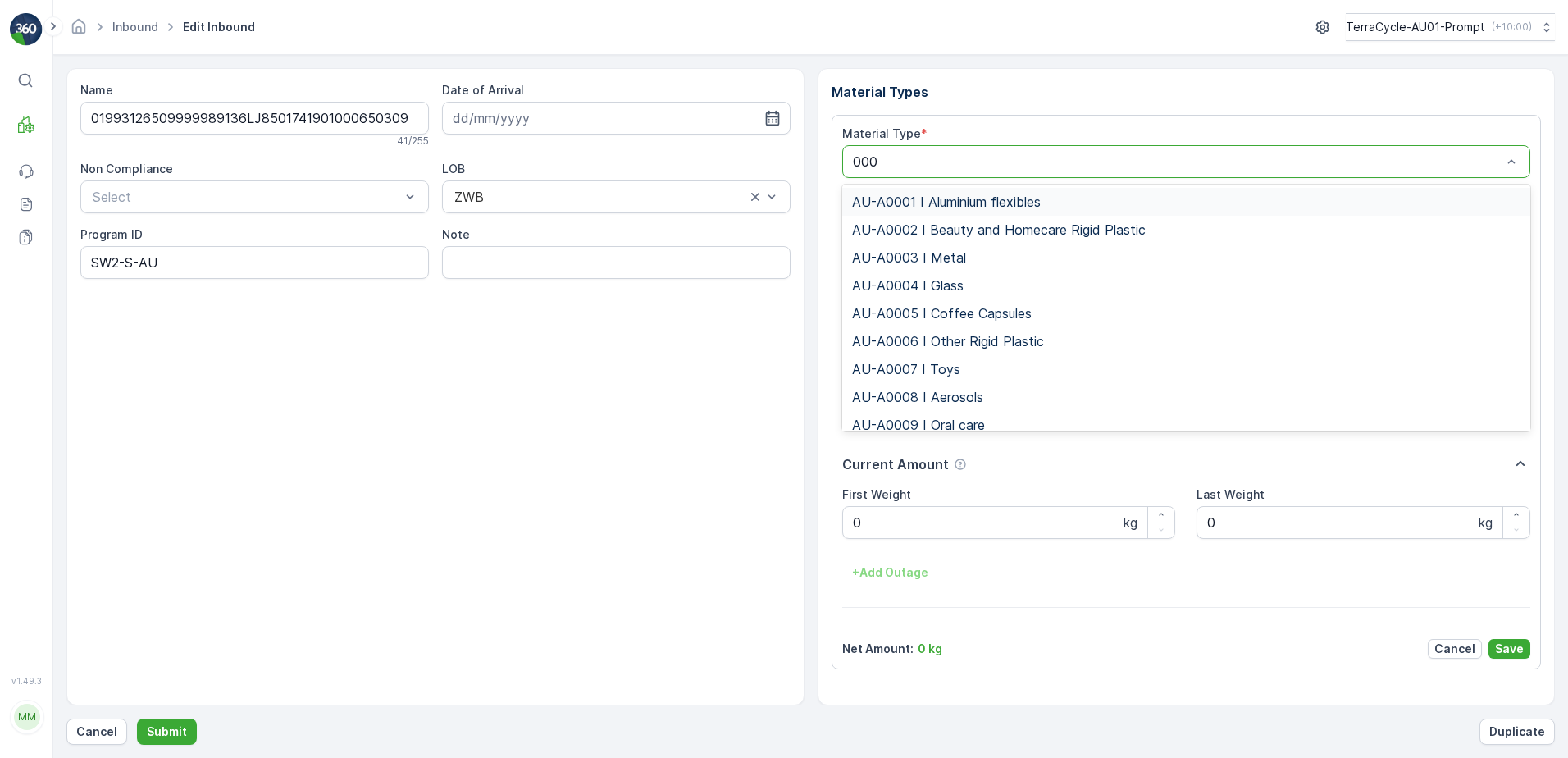
type input "0001"
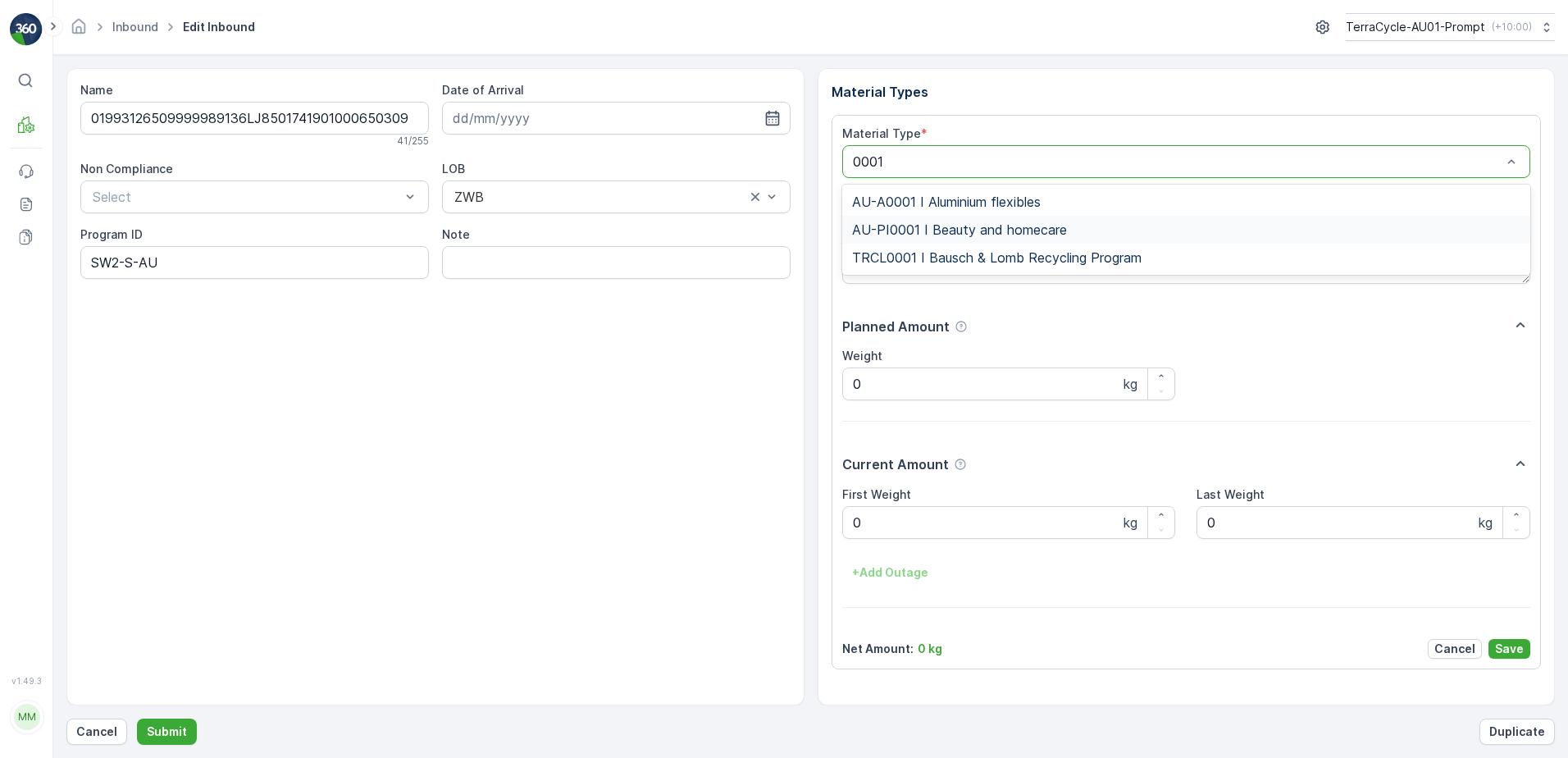
click at [1031, 235] on span "AU-PI0001 I Beauty and homecare" at bounding box center [960, 230] width 215 height 15
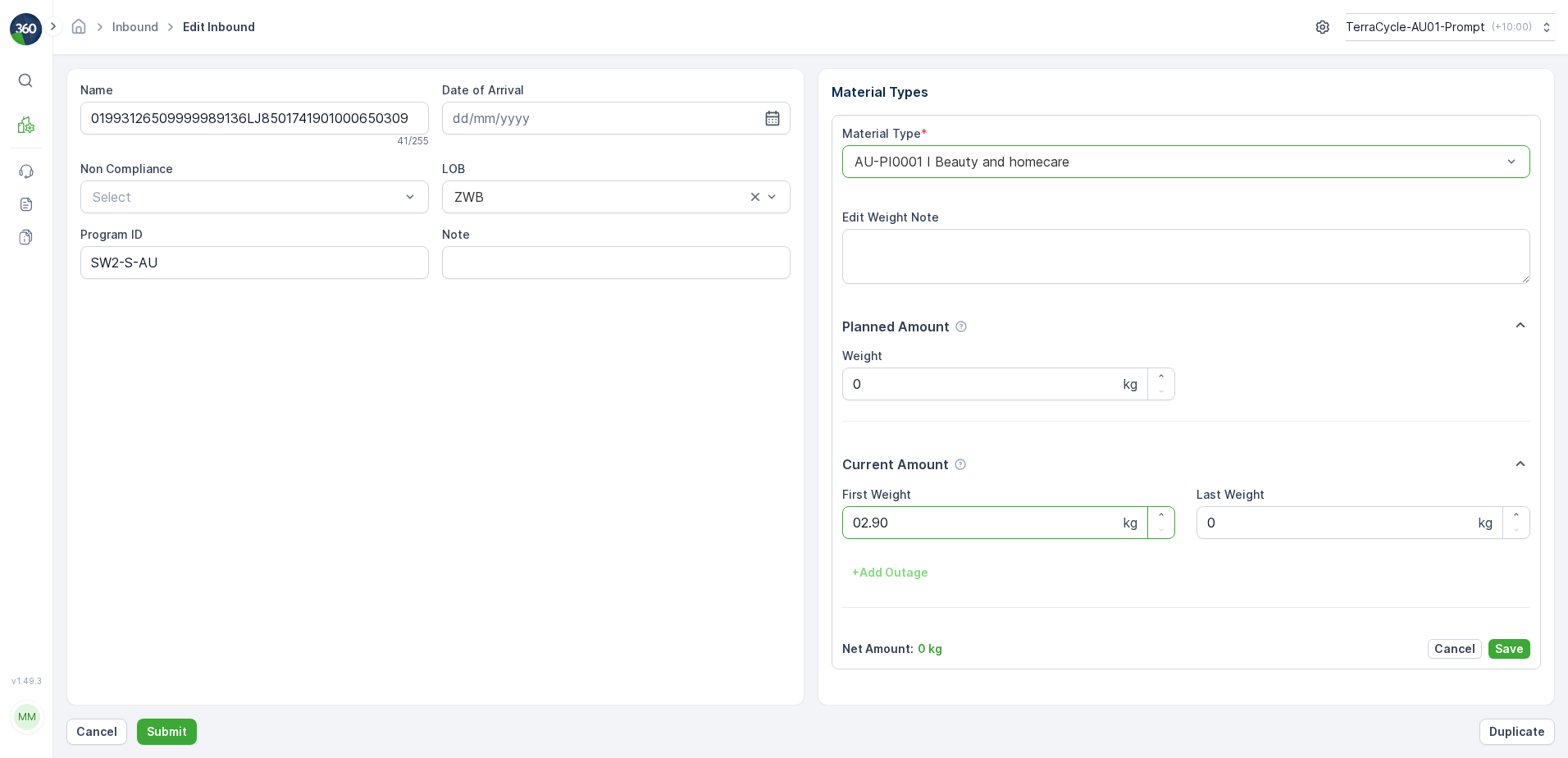
click at [137, 719] on button "Submit" at bounding box center [167, 732] width 60 height 26
